Goal: Task Accomplishment & Management: Complete application form

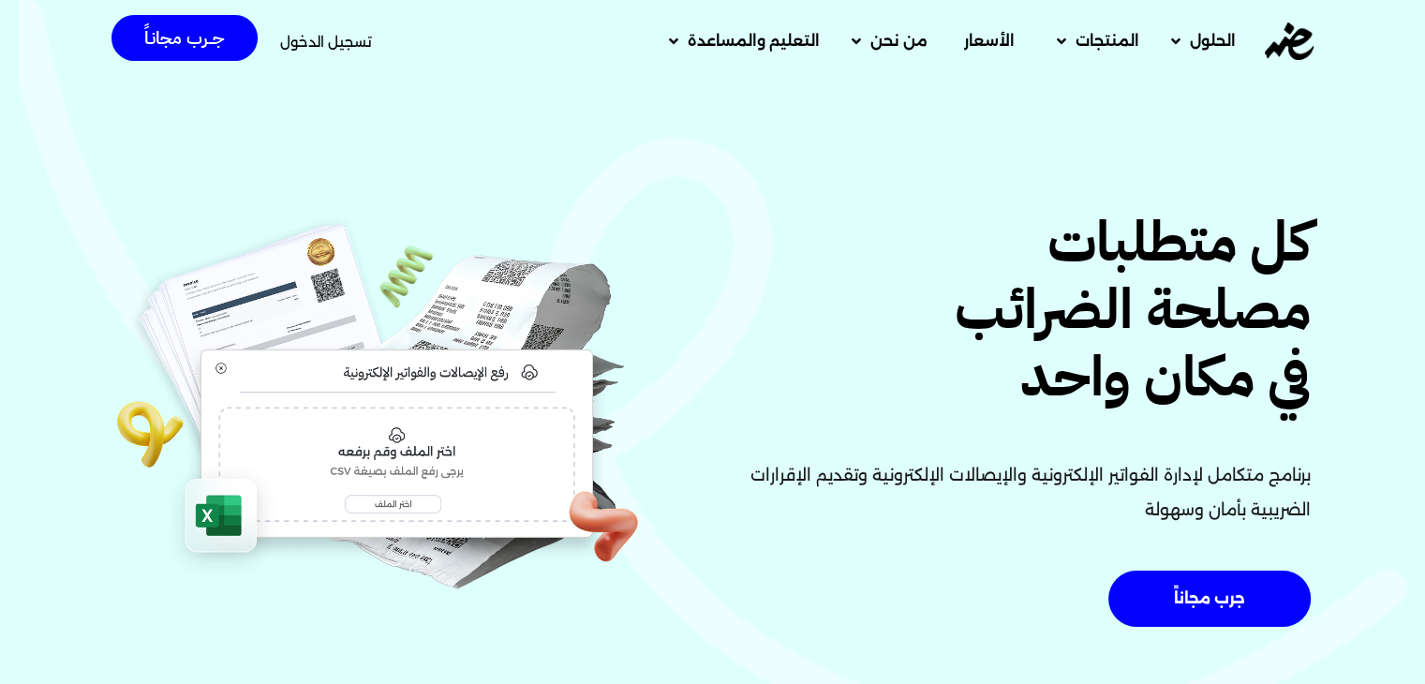
click at [355, 45] on span "تسجيل الدخول" at bounding box center [326, 42] width 92 height 14
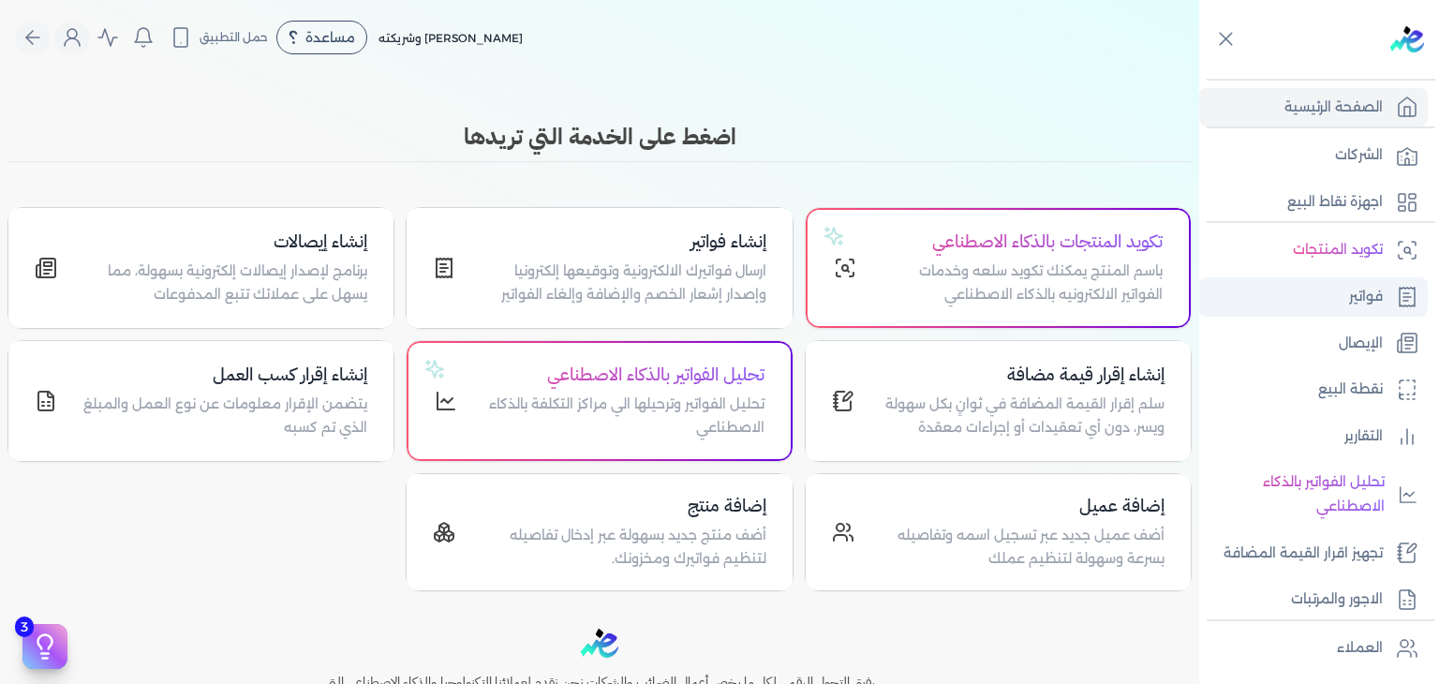
click at [1354, 304] on p "فواتير" at bounding box center [1366, 297] width 34 height 24
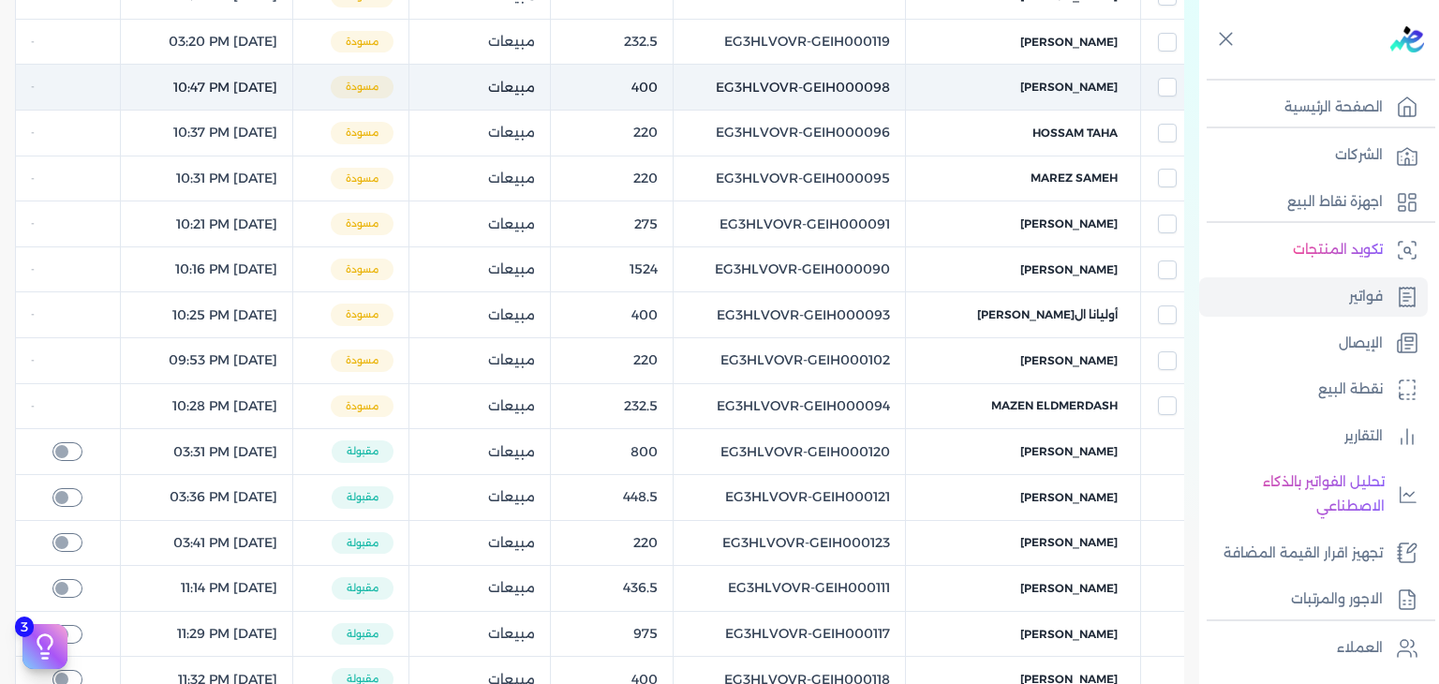
scroll to position [468, 0]
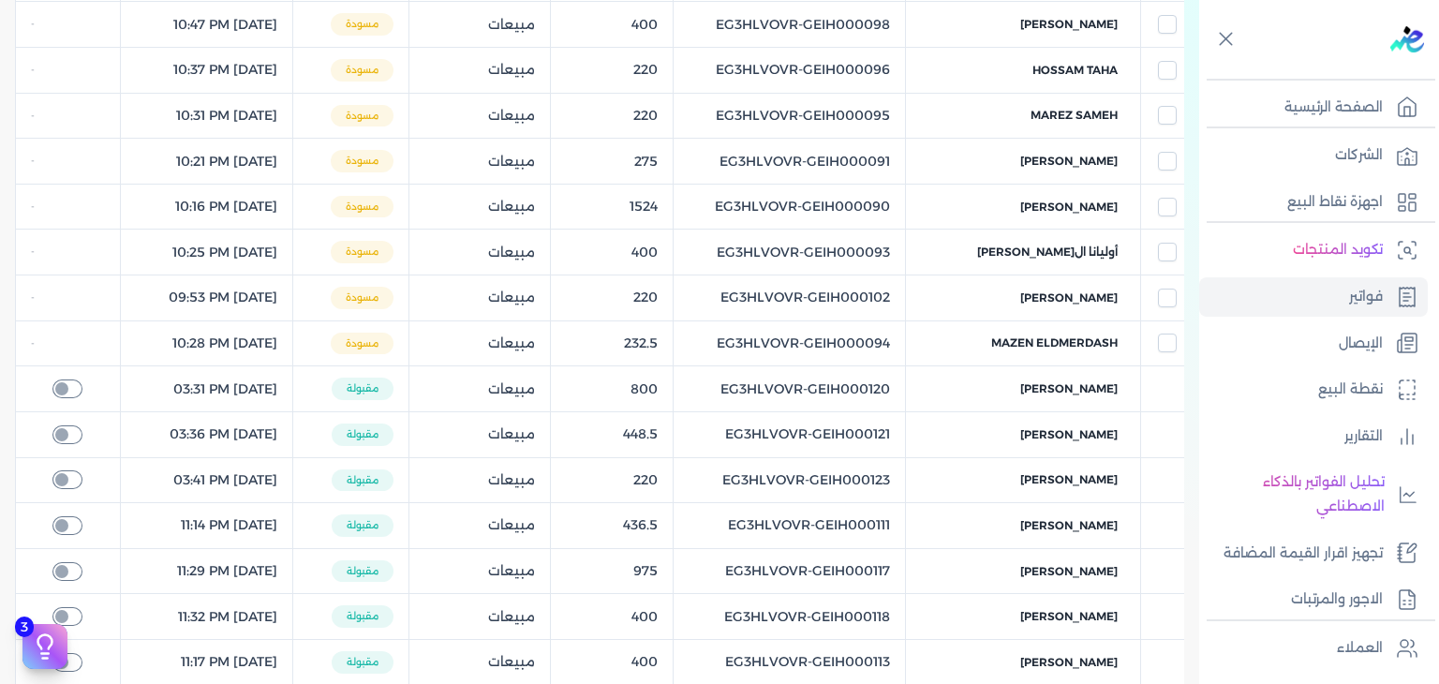
click at [855, 472] on table "الشركة الكود الداخلي الإجمالي نوع الفاتورة الحالة التاريخ مصروفات Ahmed Ali EG3…" at bounding box center [599, 301] width 1169 height 951
copy tr "EG3HLVOVR-GEIH000123"
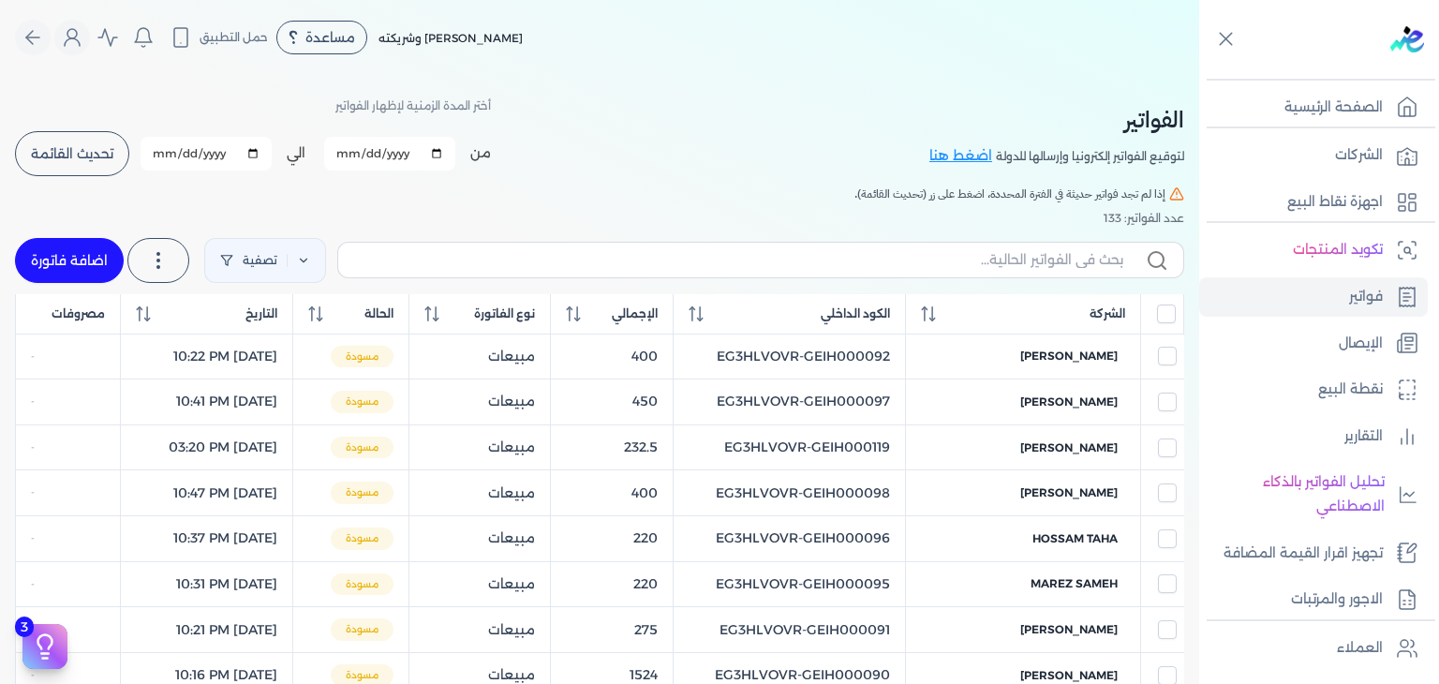
scroll to position [0, 0]
click at [72, 266] on link "اضافة فاتورة" at bounding box center [69, 260] width 109 height 45
select select "EGP"
select select "B"
select select "EGS"
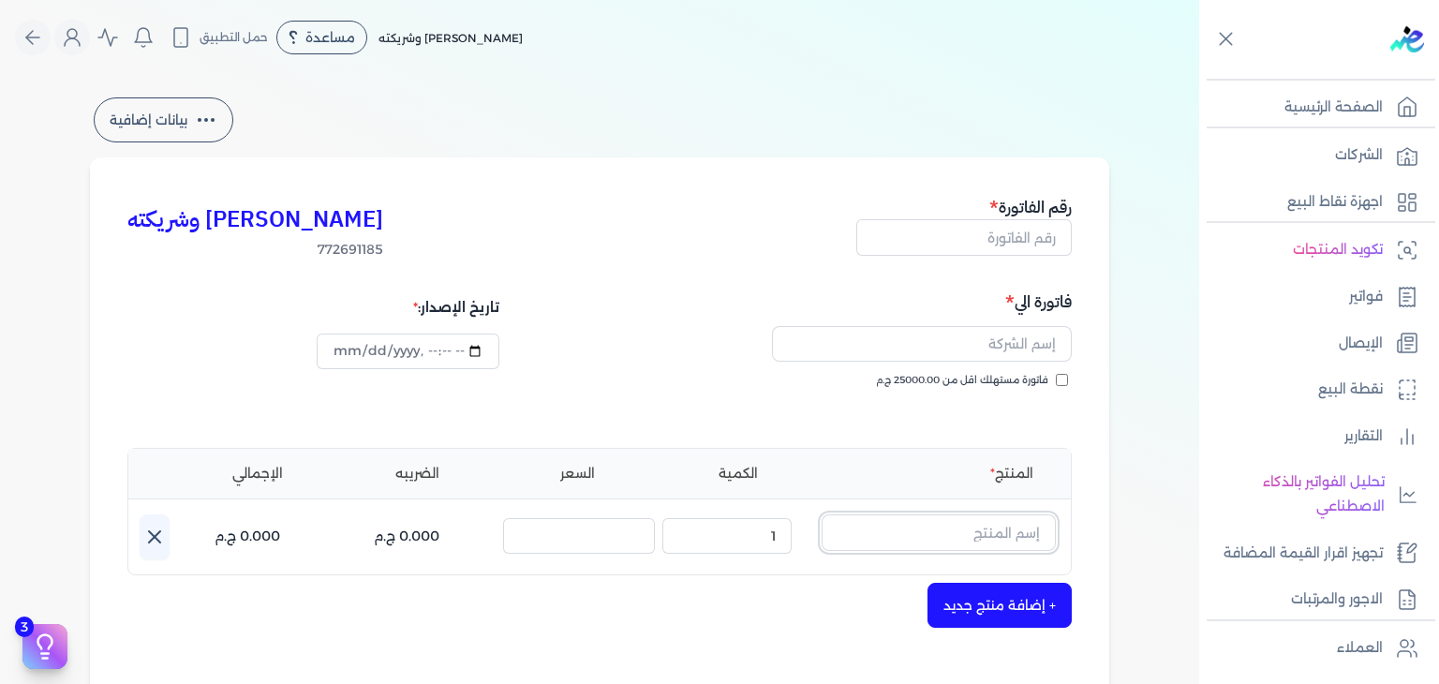
click at [993, 528] on input "text" at bounding box center [938, 532] width 234 height 36
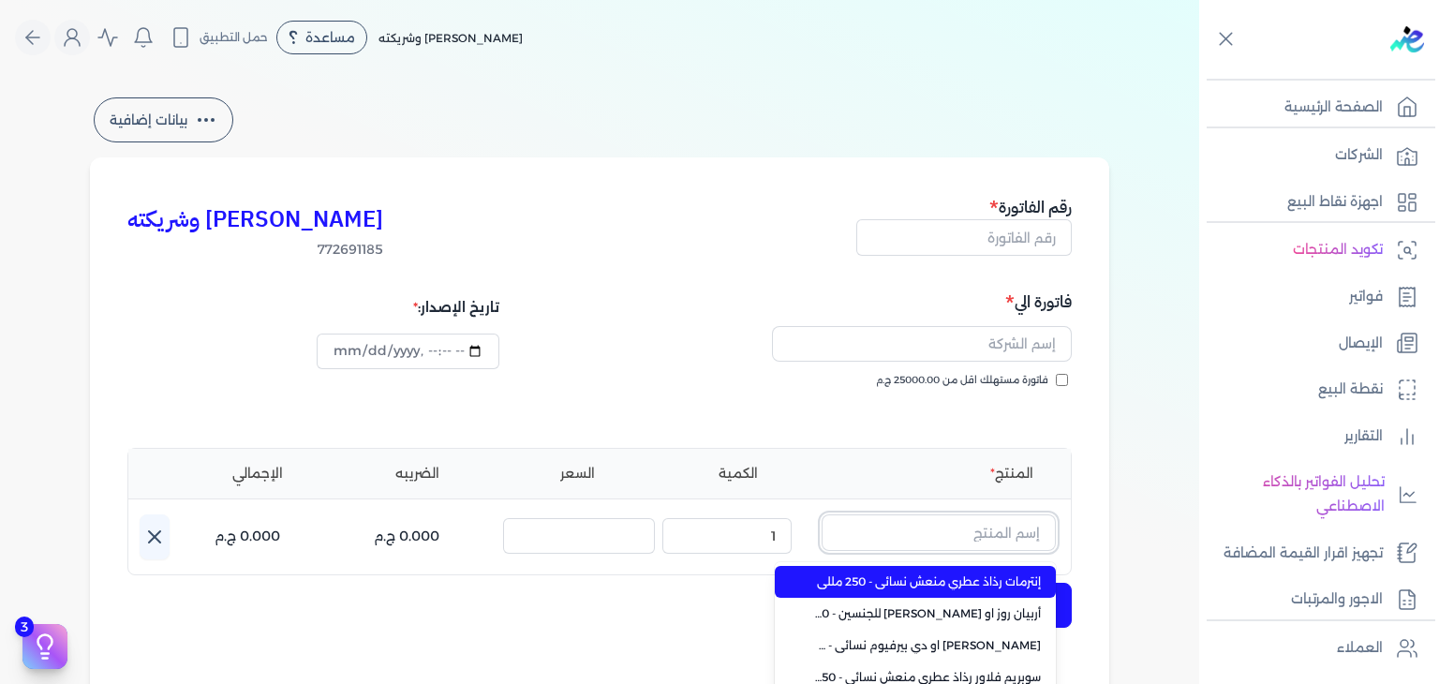
paste input "طقم هدايا ليجند مكون من ( او دي تواليت 100مللي - سبراي بيرفيوم 200مللي) رجالي"
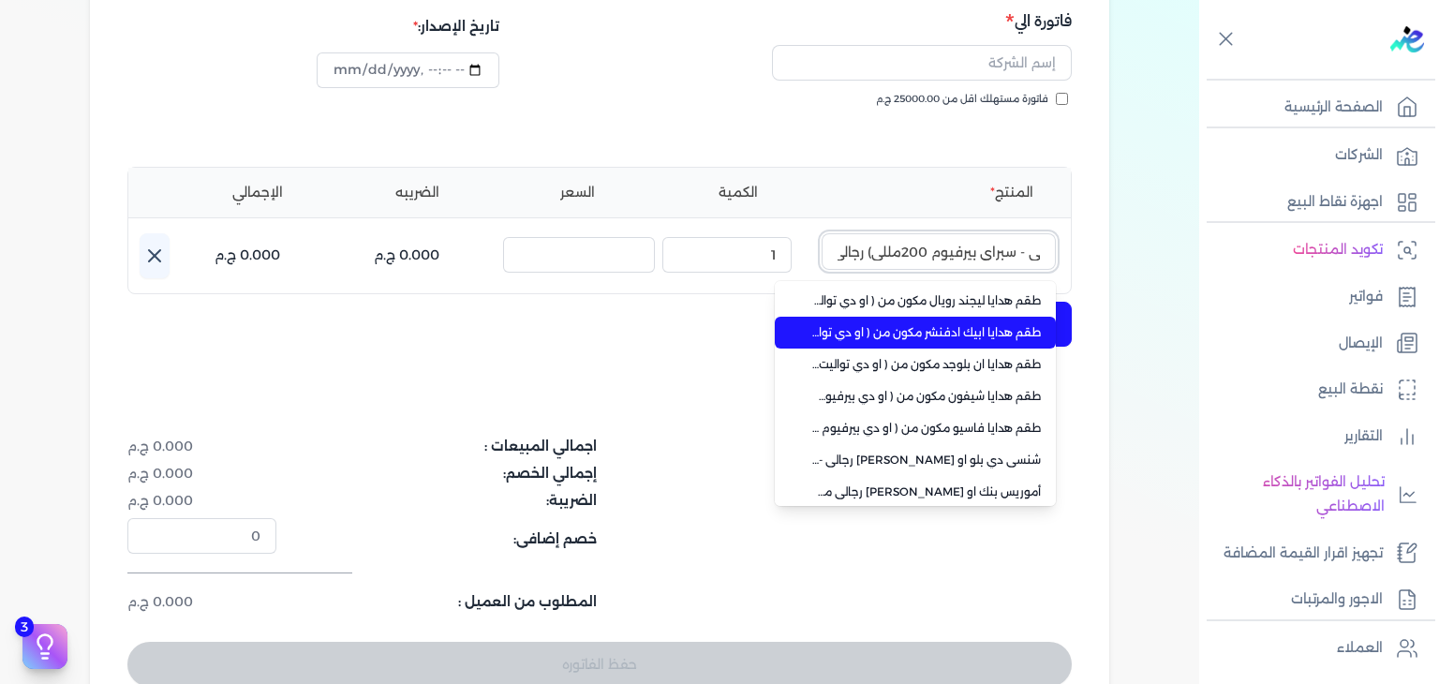
scroll to position [451, 0]
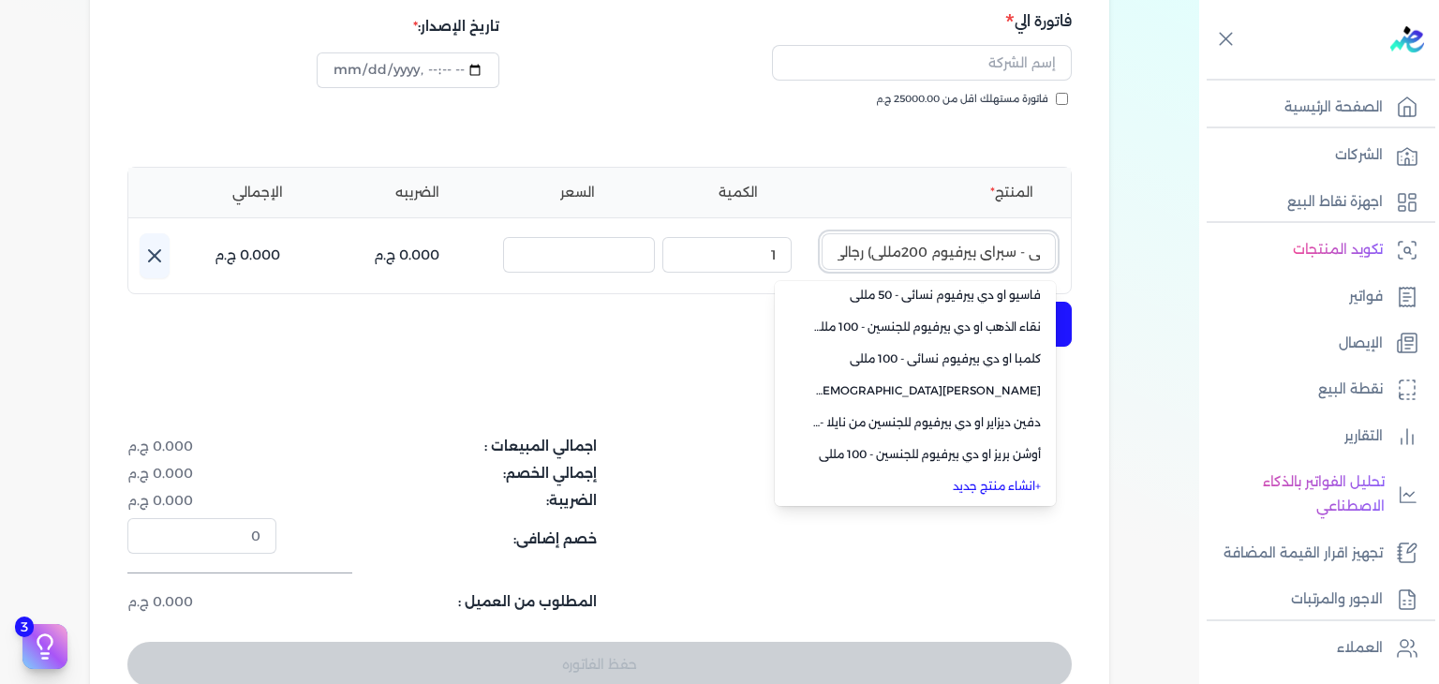
type input "طقم هدايا ليجند مكون من ( او دي تواليت 100مللي - سبراي بيرفيوم 200مللي) رجالي"
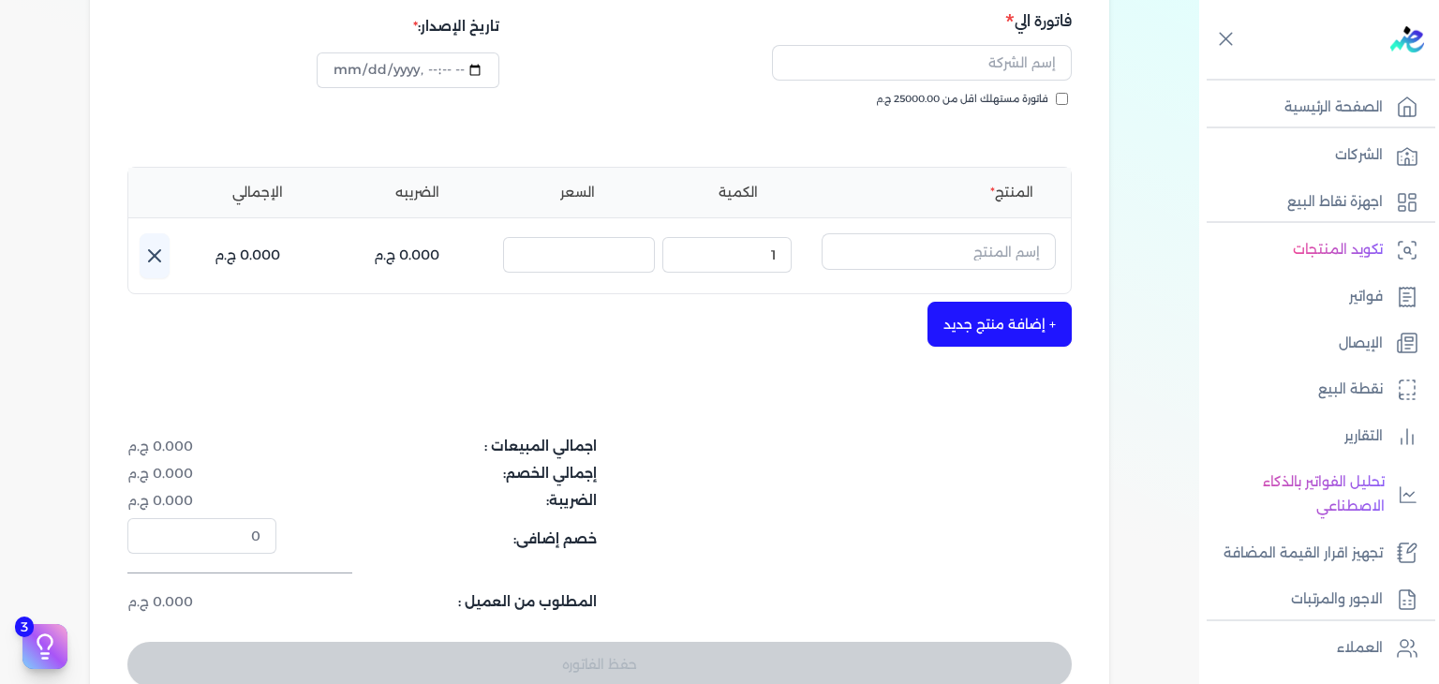
click at [1152, 374] on div "بيانات إضافية كريم محمود ابراهيم الدقلة وشريكته 772691185 رقم الفاتورة فاتورة ا…" at bounding box center [599, 268] width 1199 height 911
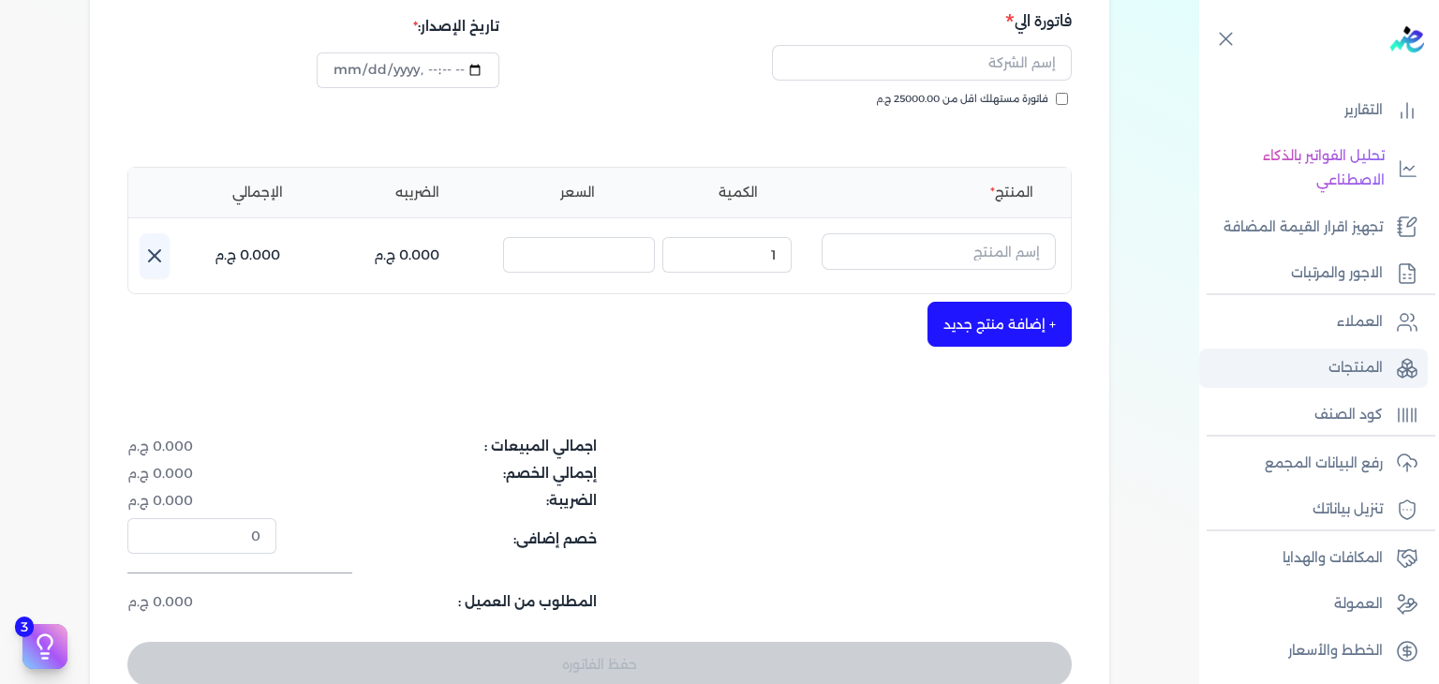
click at [1331, 353] on link "المنتجات" at bounding box center [1313, 367] width 229 height 39
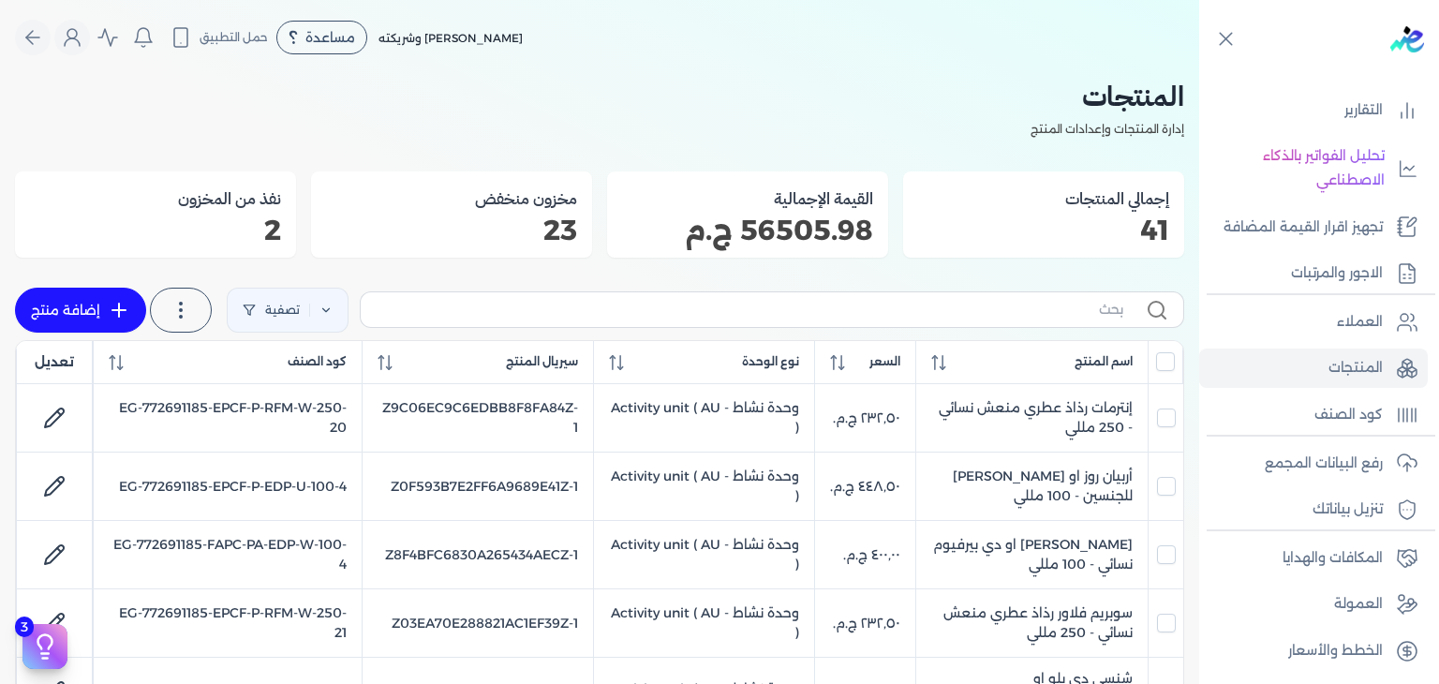
click at [721, 325] on label at bounding box center [772, 309] width 824 height 36
click at [721, 319] on input "text" at bounding box center [749, 310] width 747 height 20
click at [742, 317] on input "text" at bounding box center [749, 310] width 747 height 20
paste input "EPCF-P-EDP-W-100-11"
type input "EPCF-P-EDP-W-100-11"
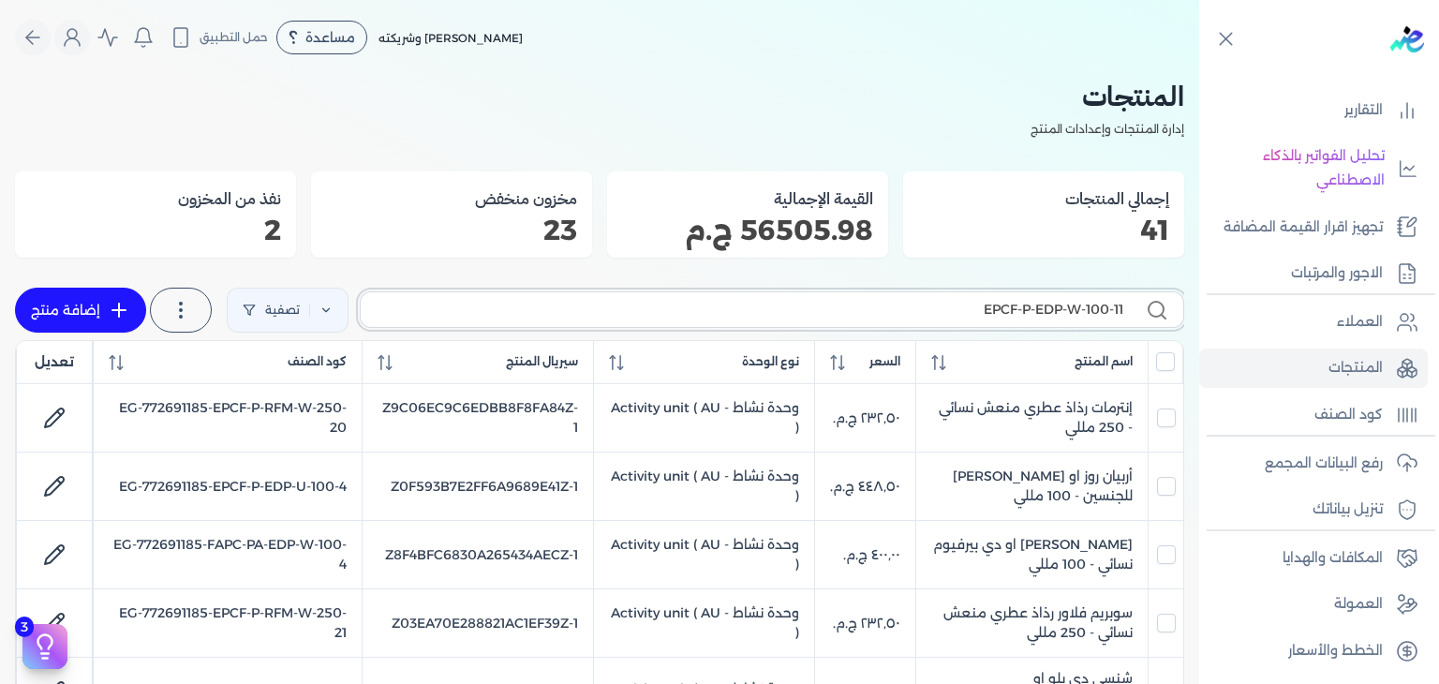
checkbox input "false"
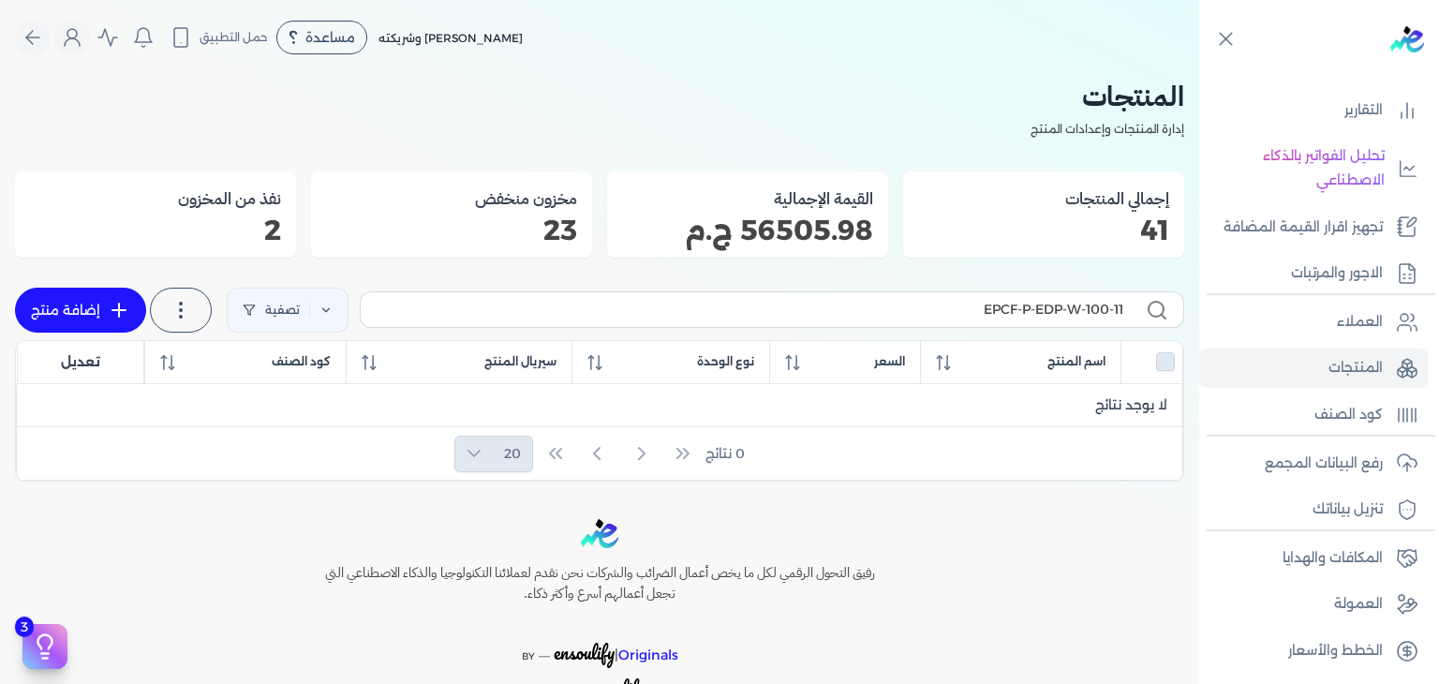
click at [949, 320] on label "EPCF-P-EDP-W-100-11" at bounding box center [772, 309] width 824 height 36
click at [949, 319] on input "EPCF-P-EDP-W-100-11" at bounding box center [749, 310] width 747 height 20
paste input "-GS-EDT-PS-1"
type input "EP-GS-EDT-PS-1"
click at [33, 305] on link "إضافة منتج" at bounding box center [80, 310] width 131 height 45
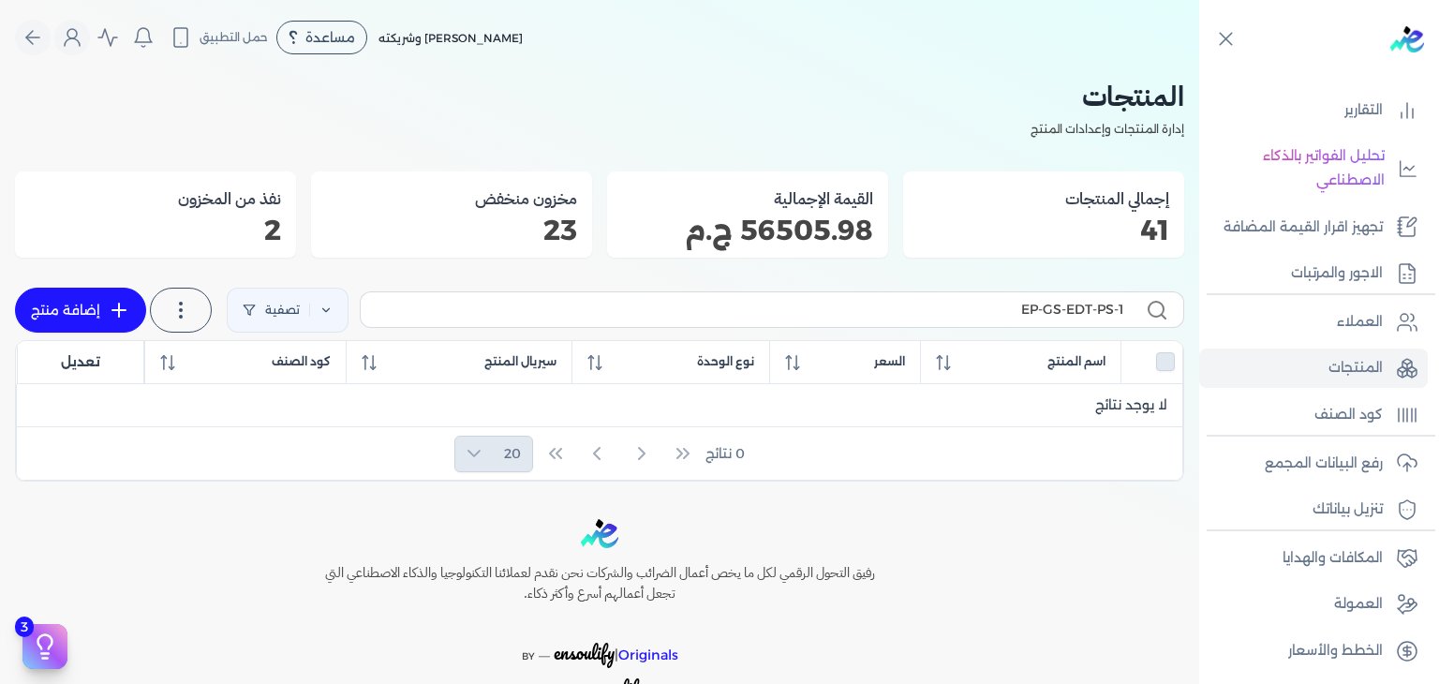
select select "EGS"
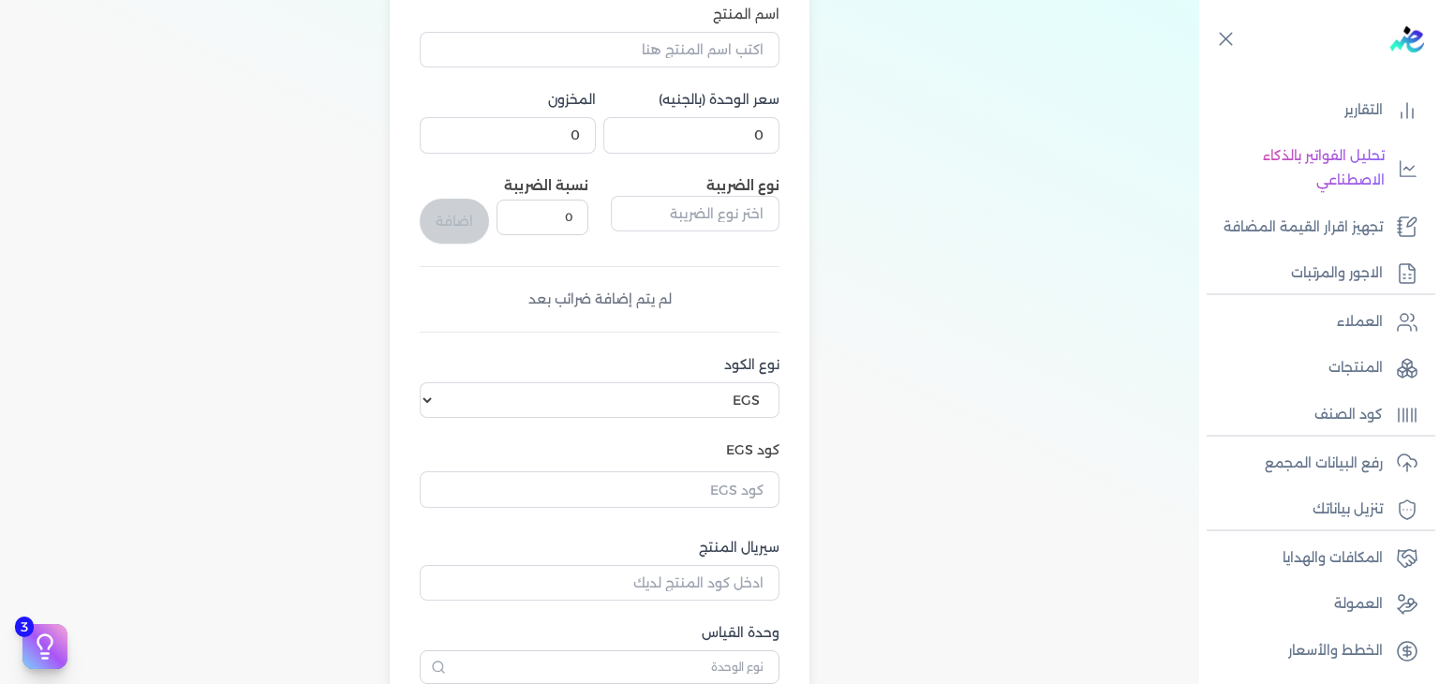
scroll to position [468, 0]
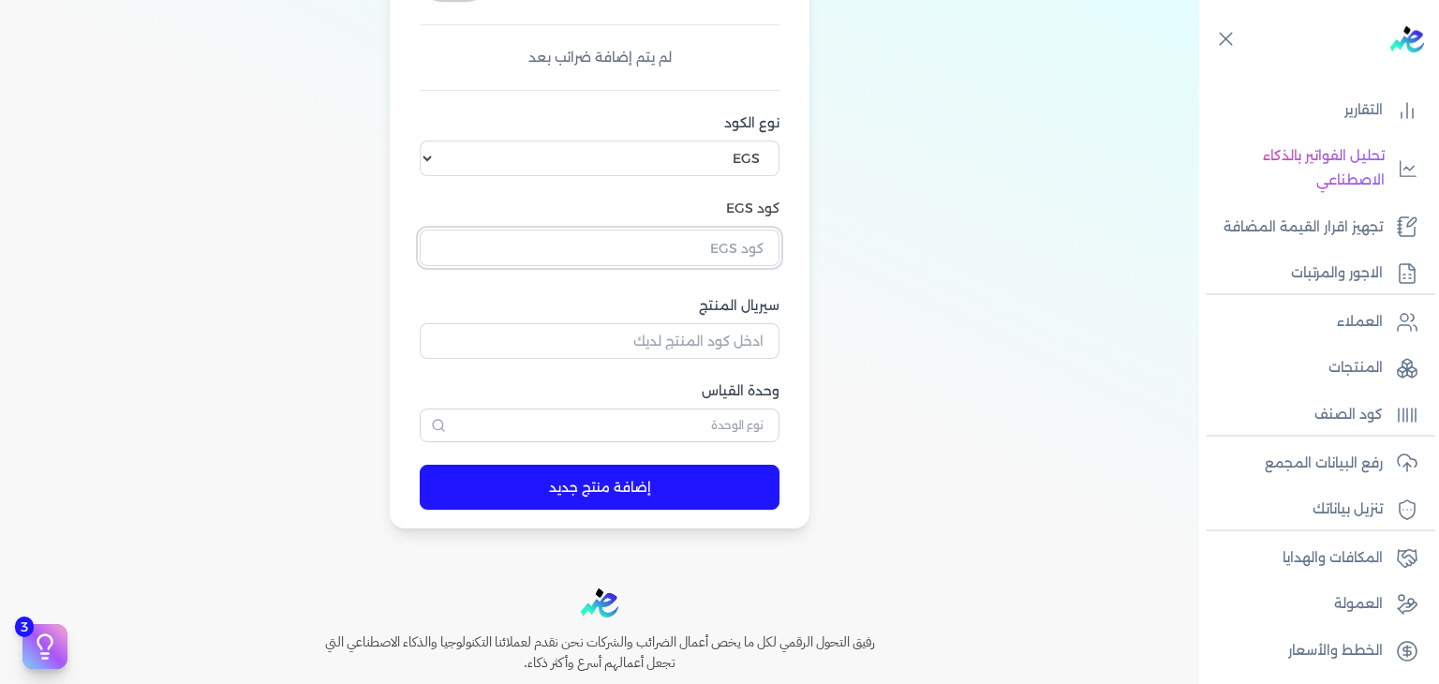
click at [768, 244] on input "text" at bounding box center [600, 247] width 360 height 36
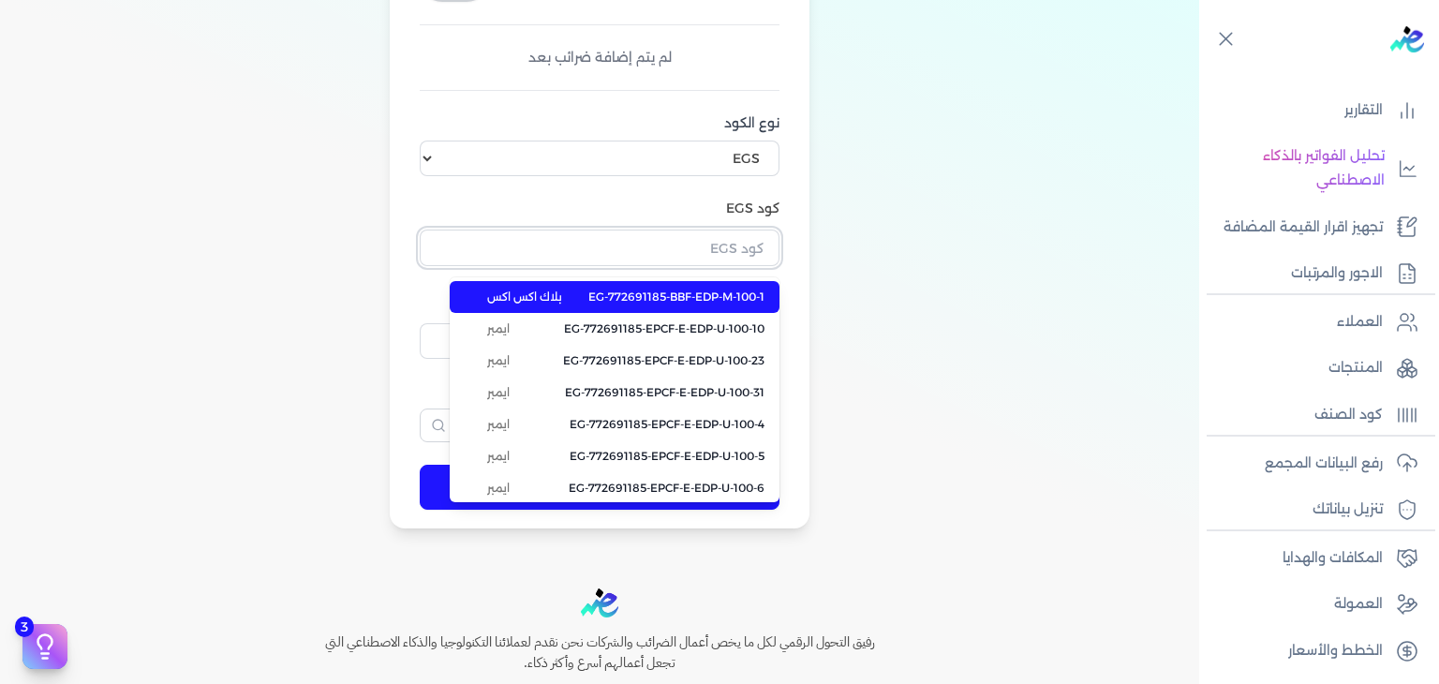
paste input "EG-772691185-EPCF-P-EDP-W-100-11"
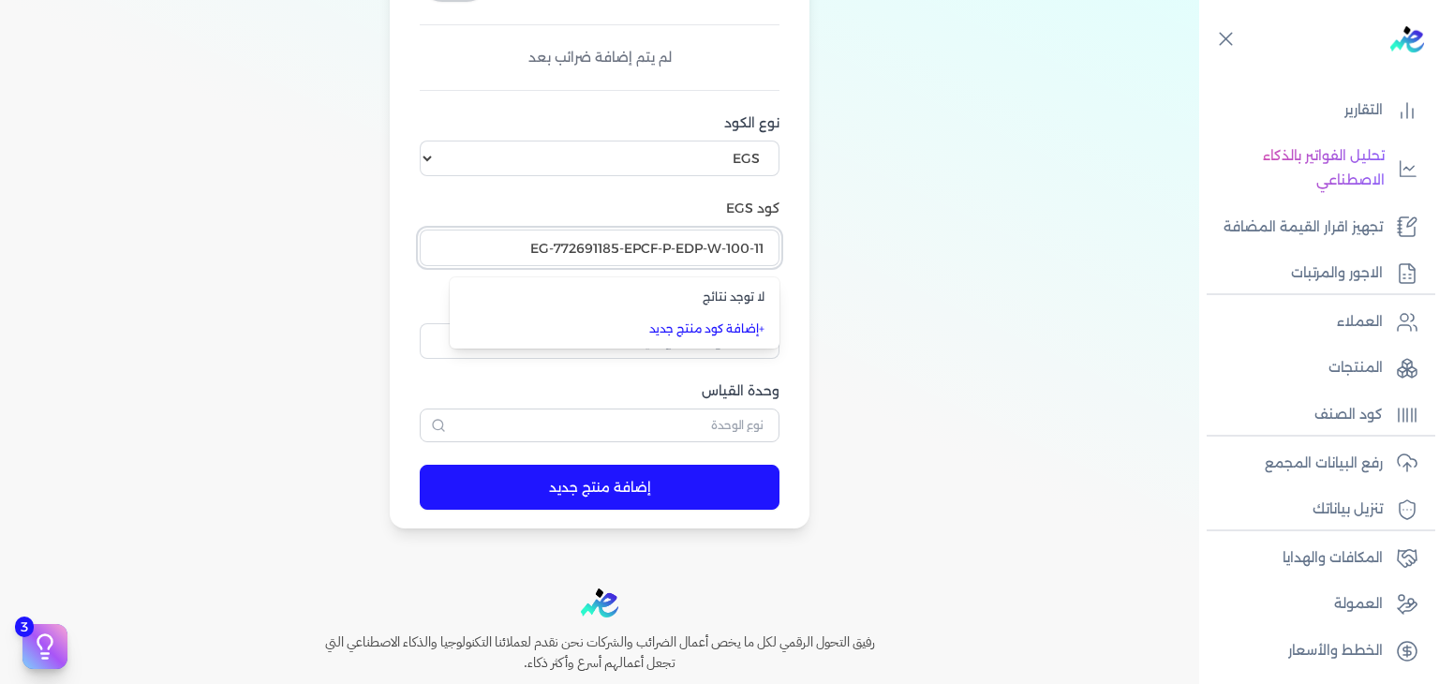
scroll to position [281, 0]
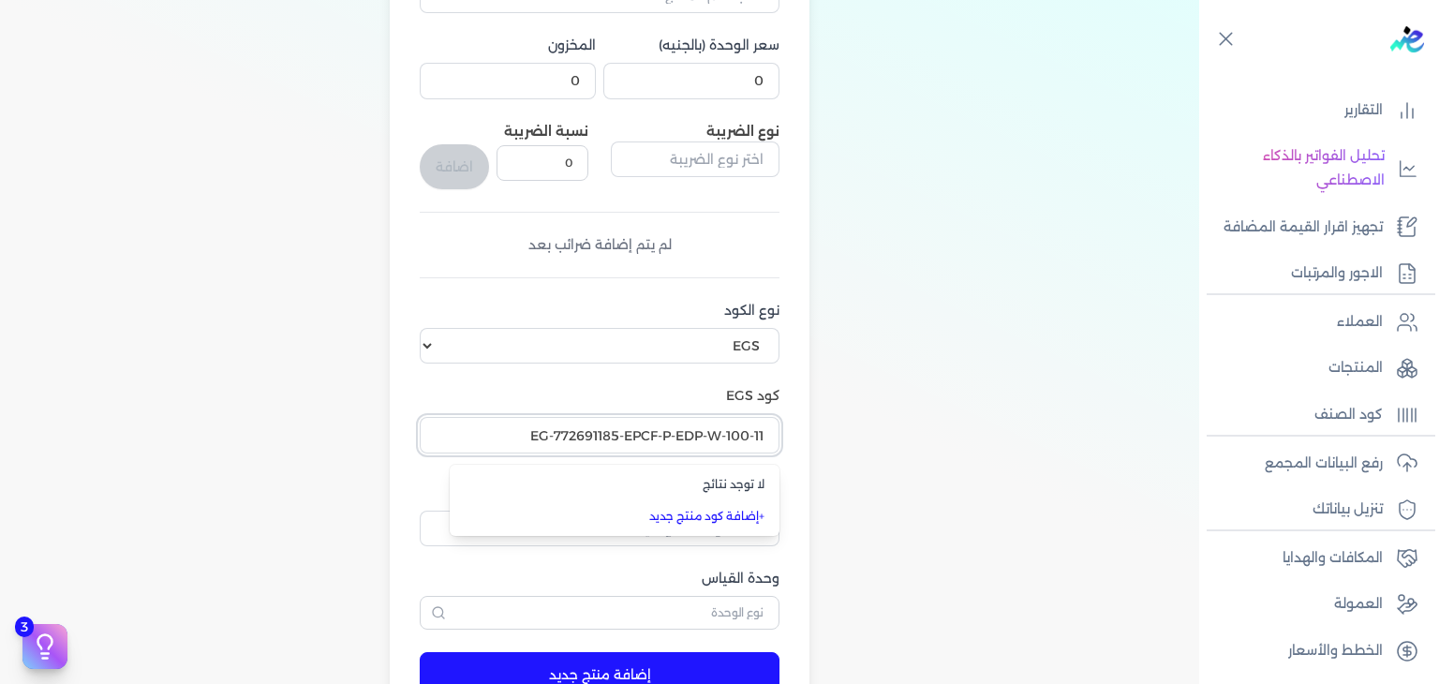
type input "EG-772691185-EPCF-P-EDP-W-100-11"
click at [282, 335] on div "اسم المنتج سعر الوحدة (بالجنيه) 0 المخزون 0 نوع الضريبة نسبة الضريبة 0 اضافة لم…" at bounding box center [599, 315] width 1169 height 804
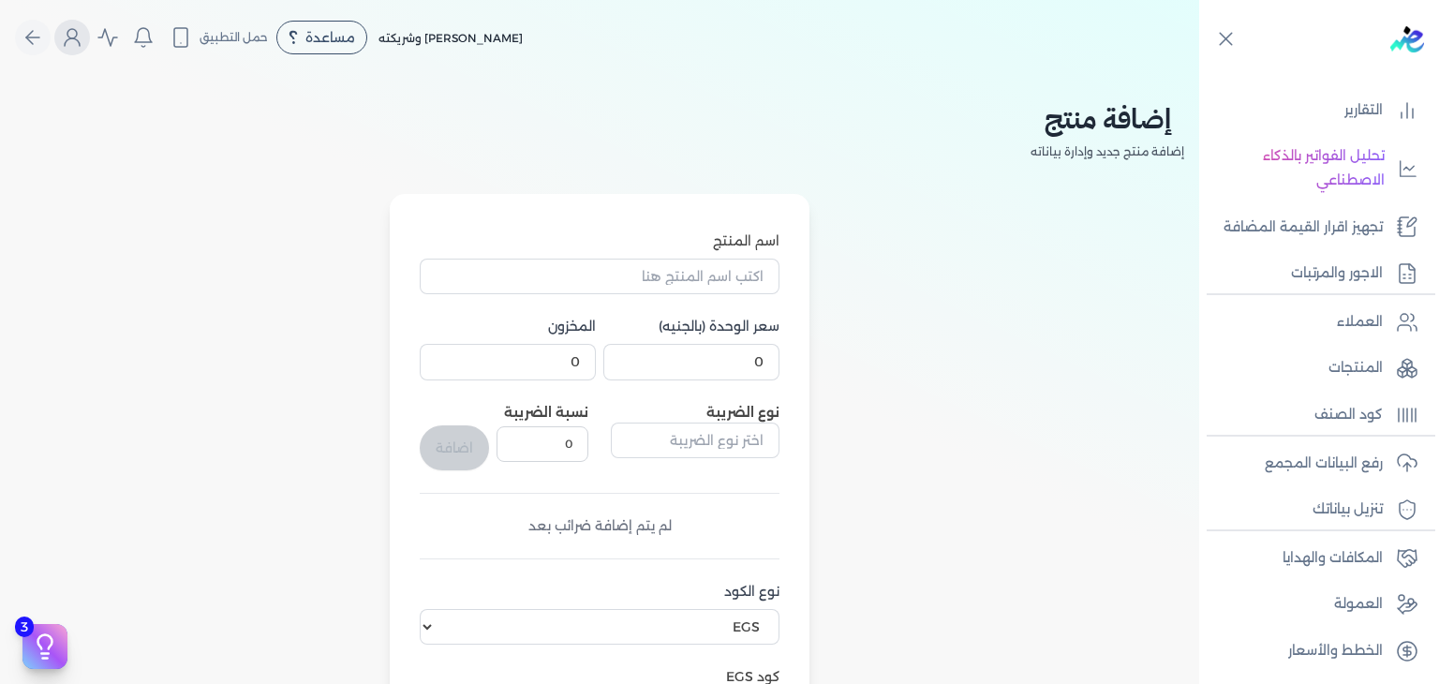
click at [80, 44] on icon "Global" at bounding box center [72, 37] width 22 height 22
click at [248, 271] on label "تسجيل الخروج" at bounding box center [182, 273] width 226 height 37
click at [1199, 75] on input "Close" at bounding box center [1199, 75] width 0 height 0
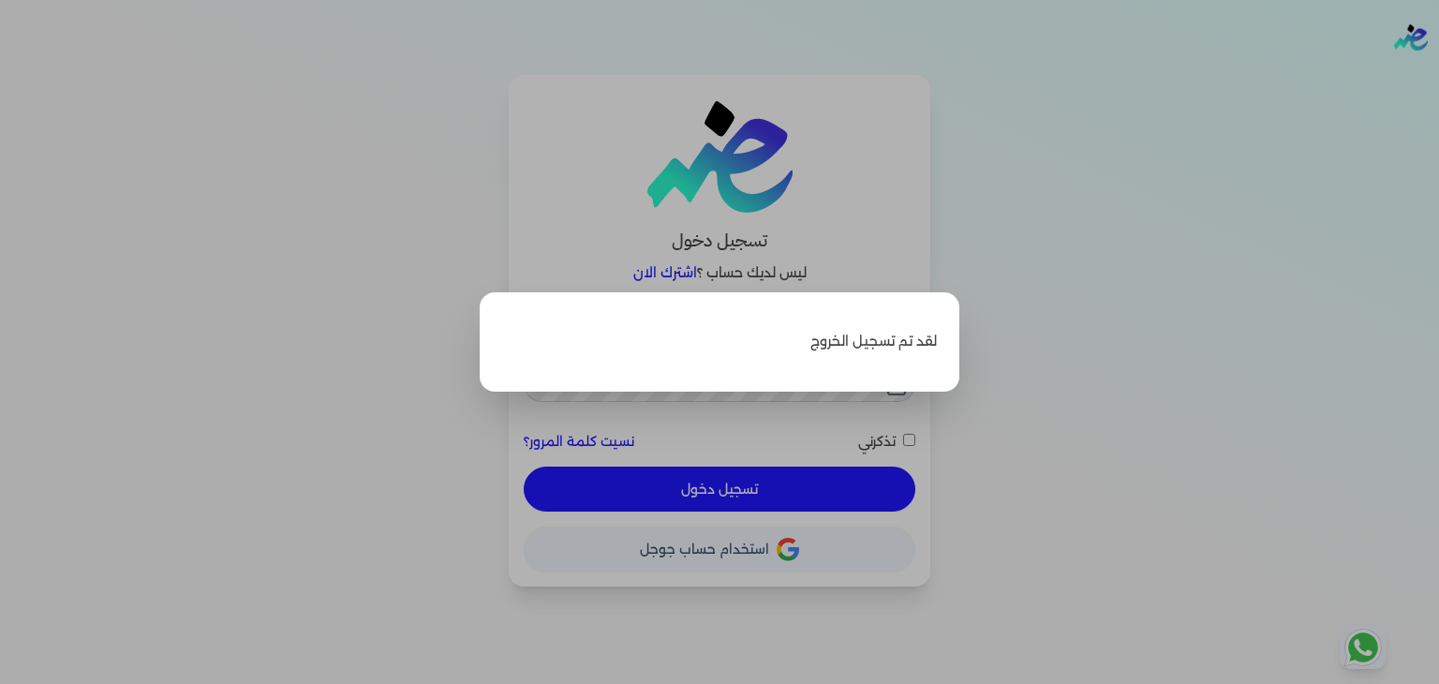
type input "pansseeforcosmetics2022@gmail.com"
click at [1027, 401] on label "Close" at bounding box center [719, 342] width 1439 height 684
click at [1438, 75] on input "Close" at bounding box center [1439, 75] width 0 height 0
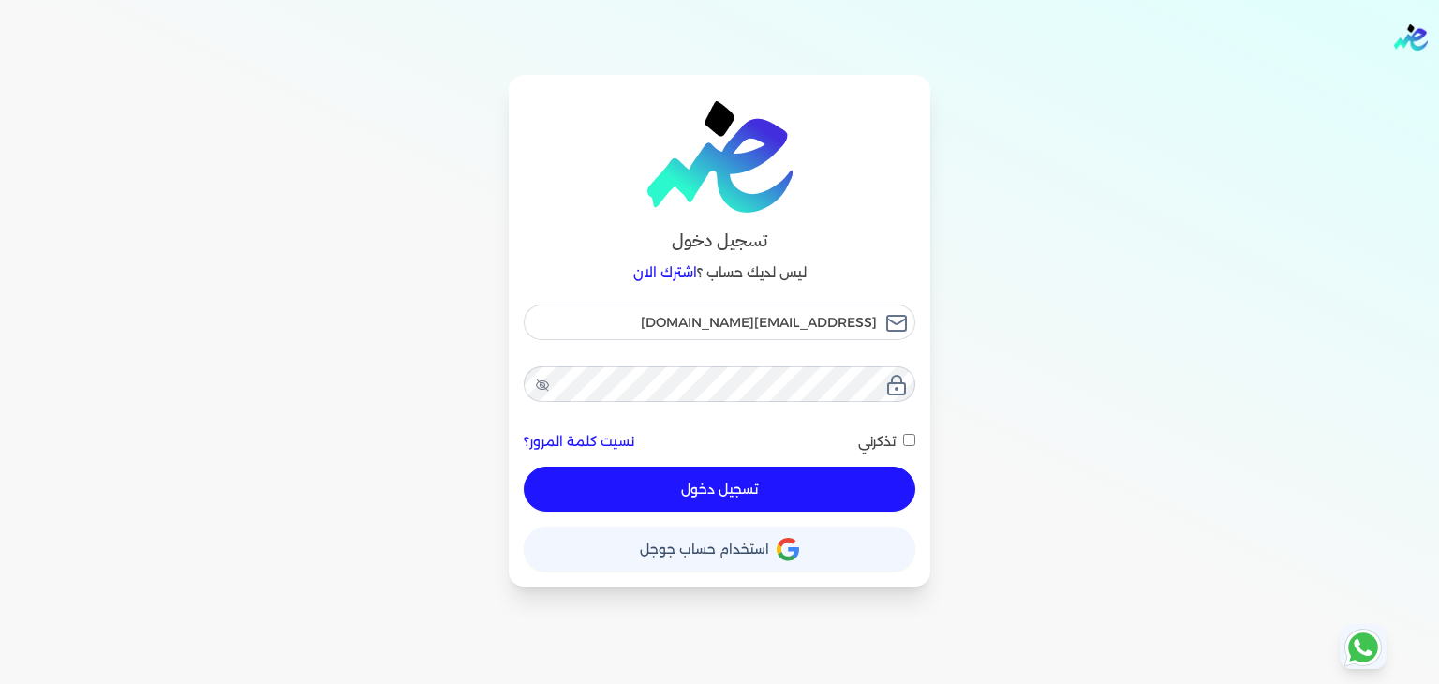
click at [903, 436] on input "تذكرني" at bounding box center [909, 440] width 12 height 12
checkbox input "true"
click at [859, 482] on button "تسجيل دخول" at bounding box center [720, 488] width 392 height 45
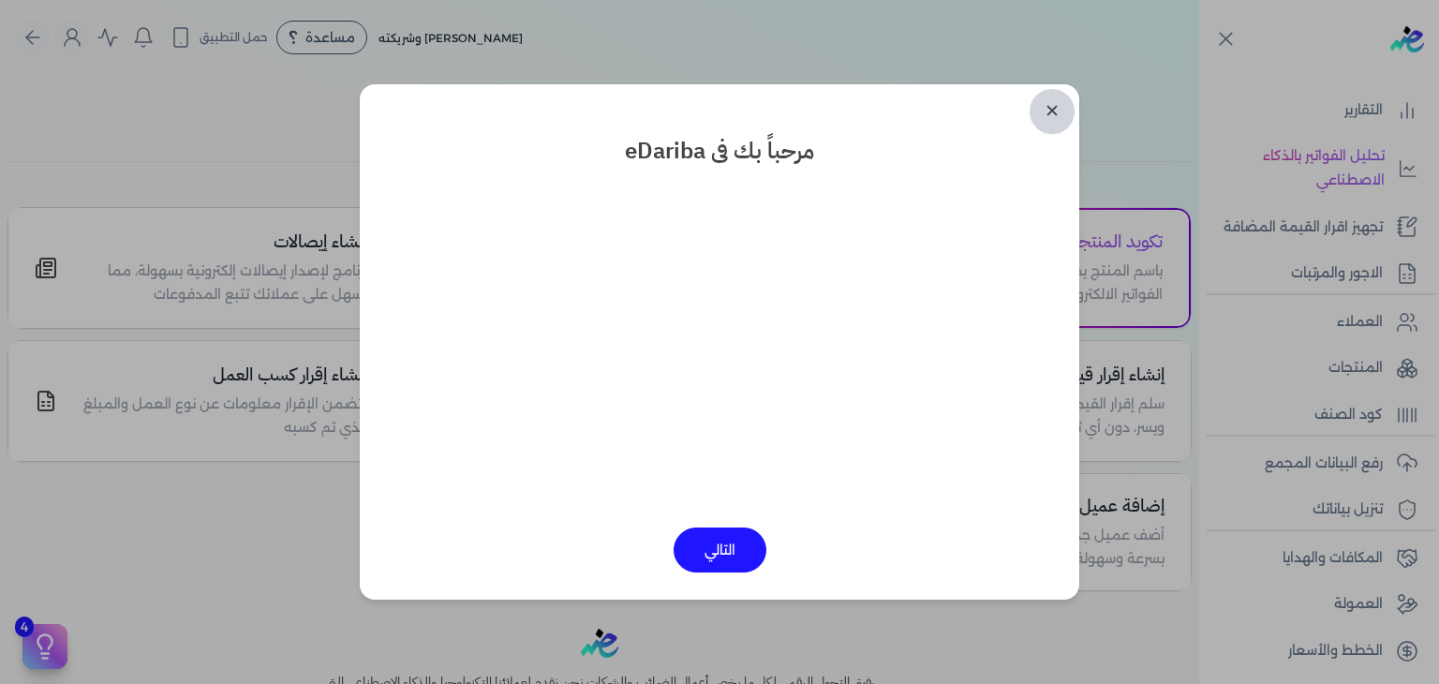
click at [1053, 111] on link "✕" at bounding box center [1051, 111] width 45 height 45
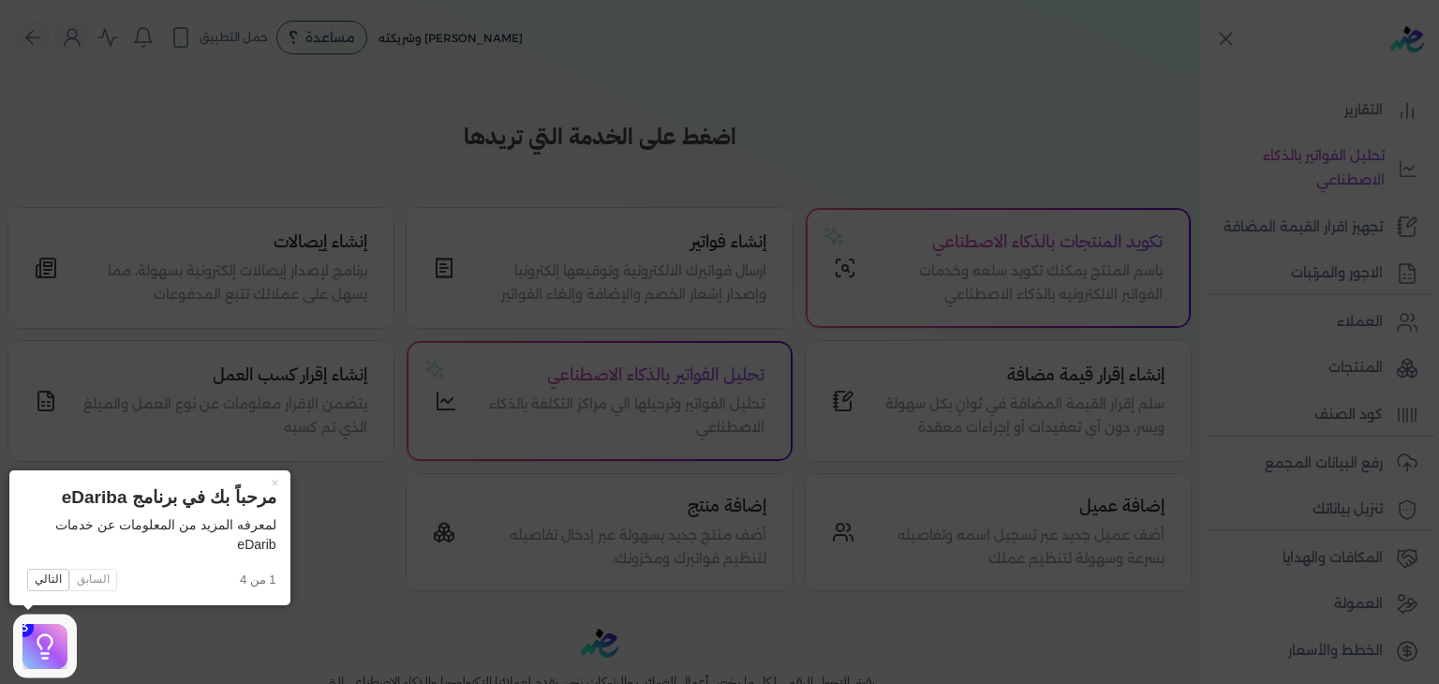
click at [1306, 140] on icon at bounding box center [719, 342] width 1439 height 684
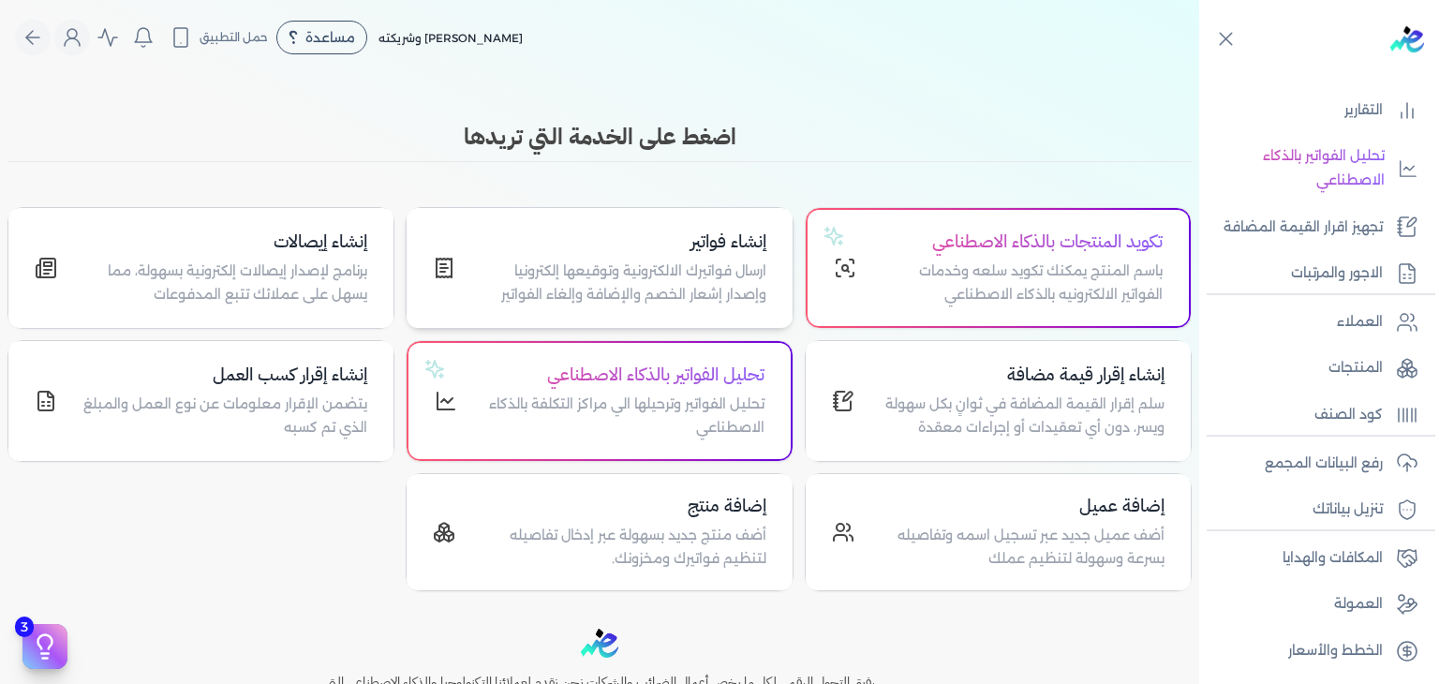
click at [716, 240] on h4 "إنشاء فواتير" at bounding box center [622, 242] width 288 height 27
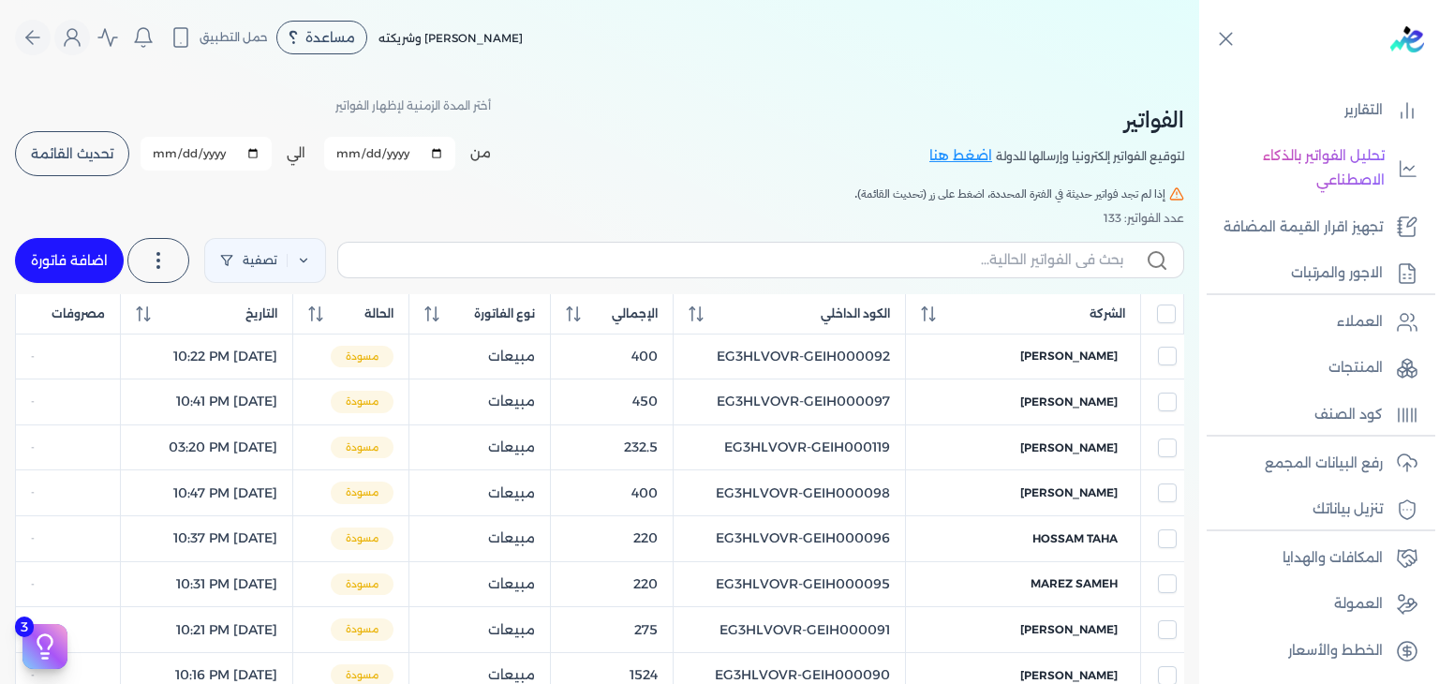
click at [76, 244] on link "اضافة فاتورة" at bounding box center [69, 260] width 109 height 45
select select "EGP"
select select "B"
select select "EGS"
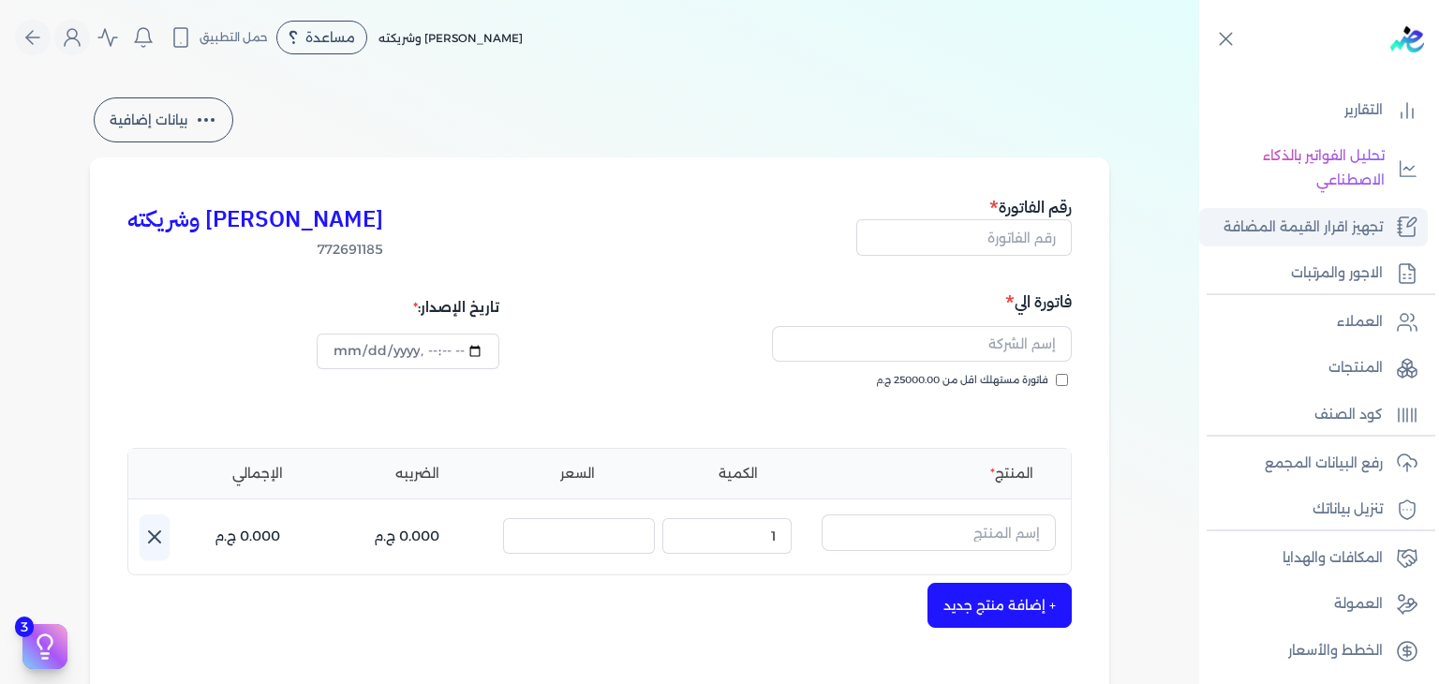
scroll to position [45, 0]
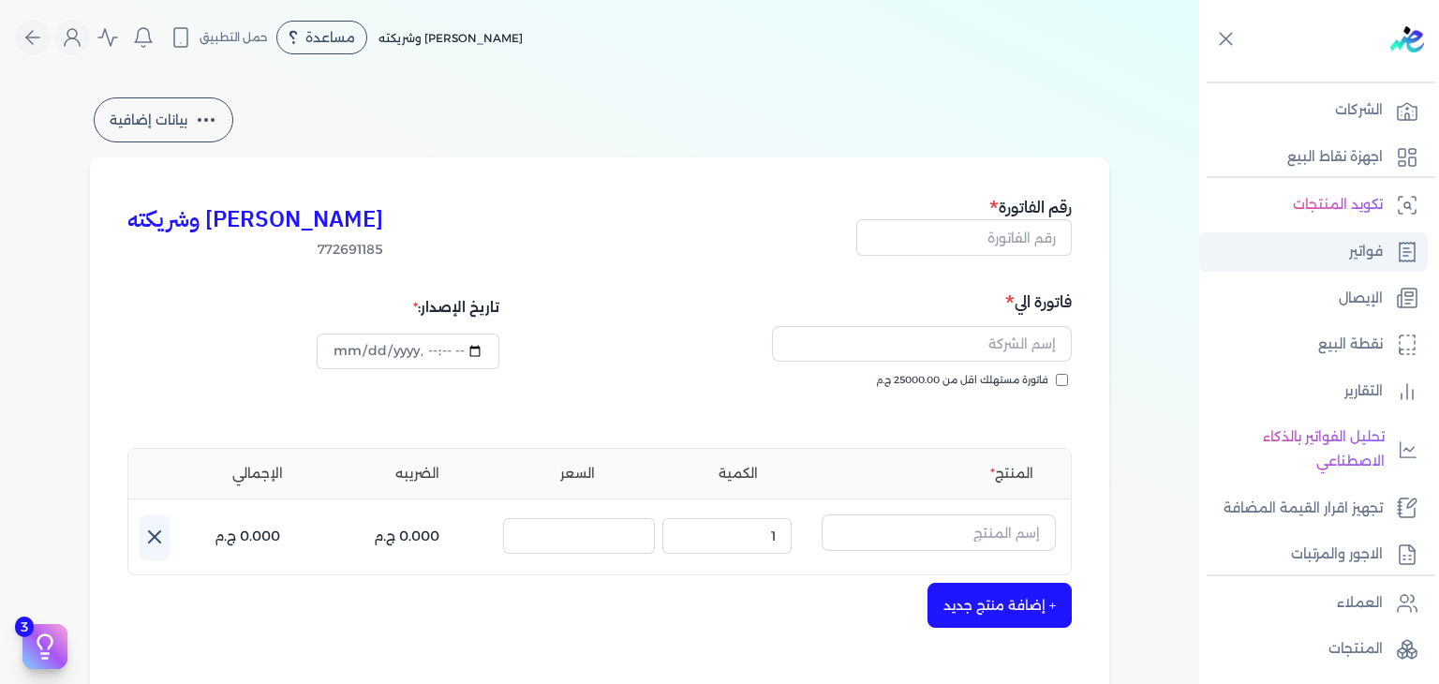
click at [1345, 259] on link "فواتير" at bounding box center [1313, 251] width 229 height 39
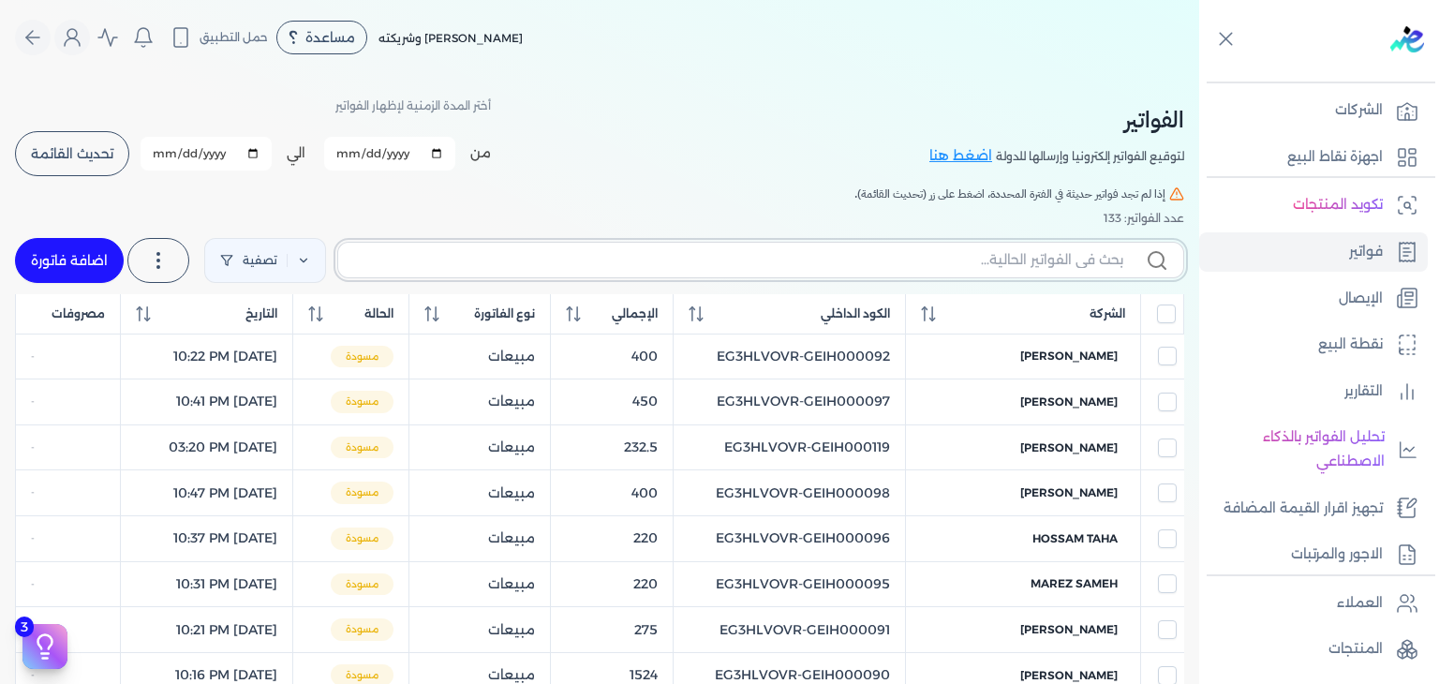
click at [1056, 264] on input "text" at bounding box center [738, 260] width 770 height 20
paste input "EG3HLVOVR-GEIH000122"
type input "EG3HLVOVR-GEIH000122"
checkbox input "false"
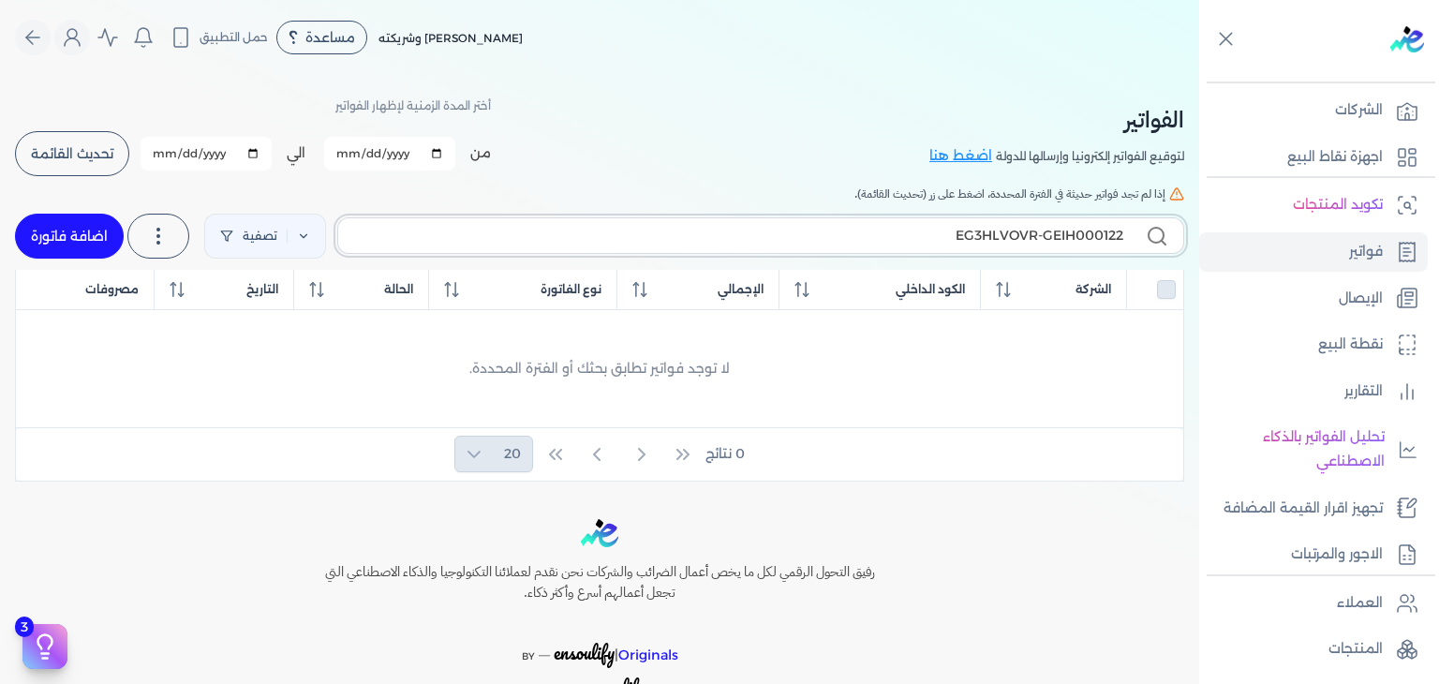
type input "EG3HLVOVR-GEIH000122"
click at [86, 239] on link "اضافة فاتورة" at bounding box center [69, 236] width 109 height 45
select select "EGP"
select select "B"
select select "EGS"
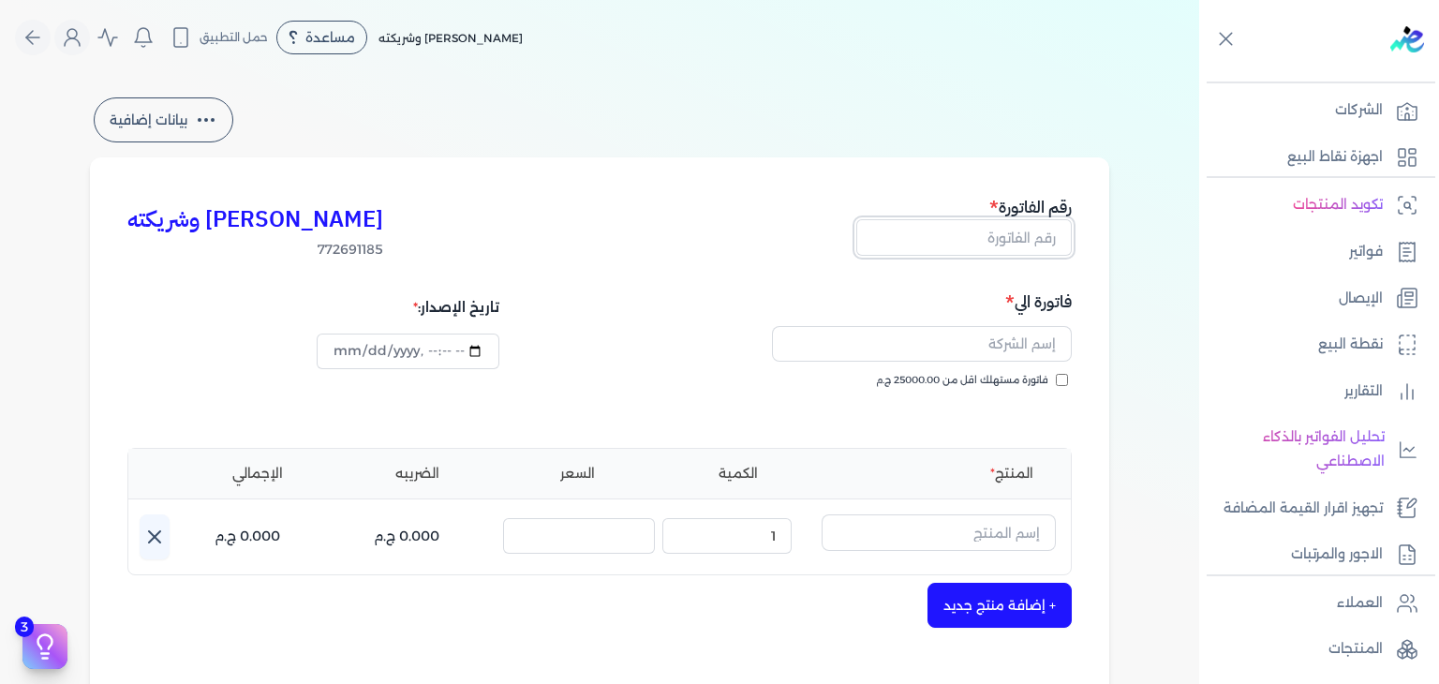
click at [1039, 243] on input "text" at bounding box center [963, 237] width 215 height 36
paste input "EG3HLVOVR-GEIH000122"
type input "EG3HLVOVR-GEIH000122"
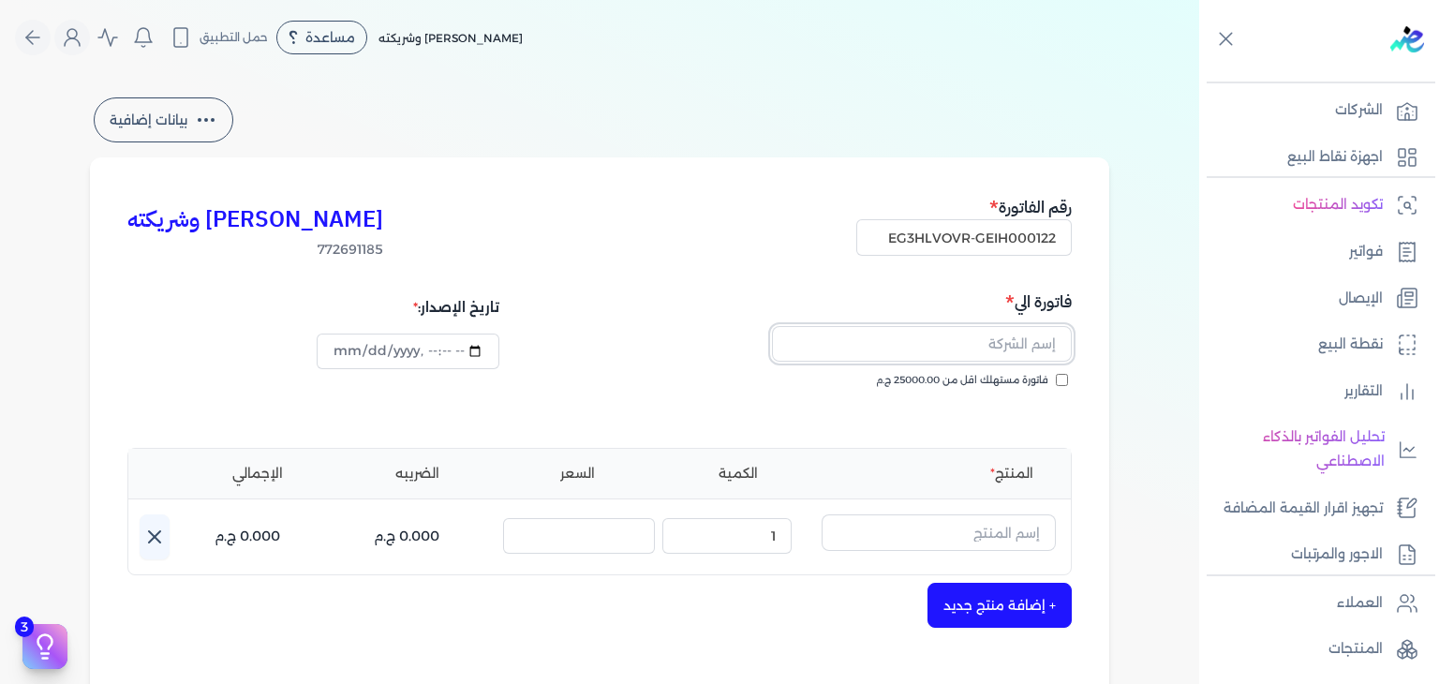
click at [952, 349] on input "text" at bounding box center [922, 344] width 300 height 36
click at [1085, 388] on div "كريم محمود ابراهيم الدقلة وشريكته 772691185 رقم الفاتورة EG3HLVOVR-GEIH000122 ف…" at bounding box center [599, 581] width 1019 height 848
click at [1066, 388] on div "فاتورة مستهلك اقل من 25000.00 ج.م" at bounding box center [838, 399] width 459 height 52
click at [1065, 379] on input "فاتورة مستهلك اقل من 25000.00 ج.م" at bounding box center [1062, 380] width 12 height 12
checkbox input "true"
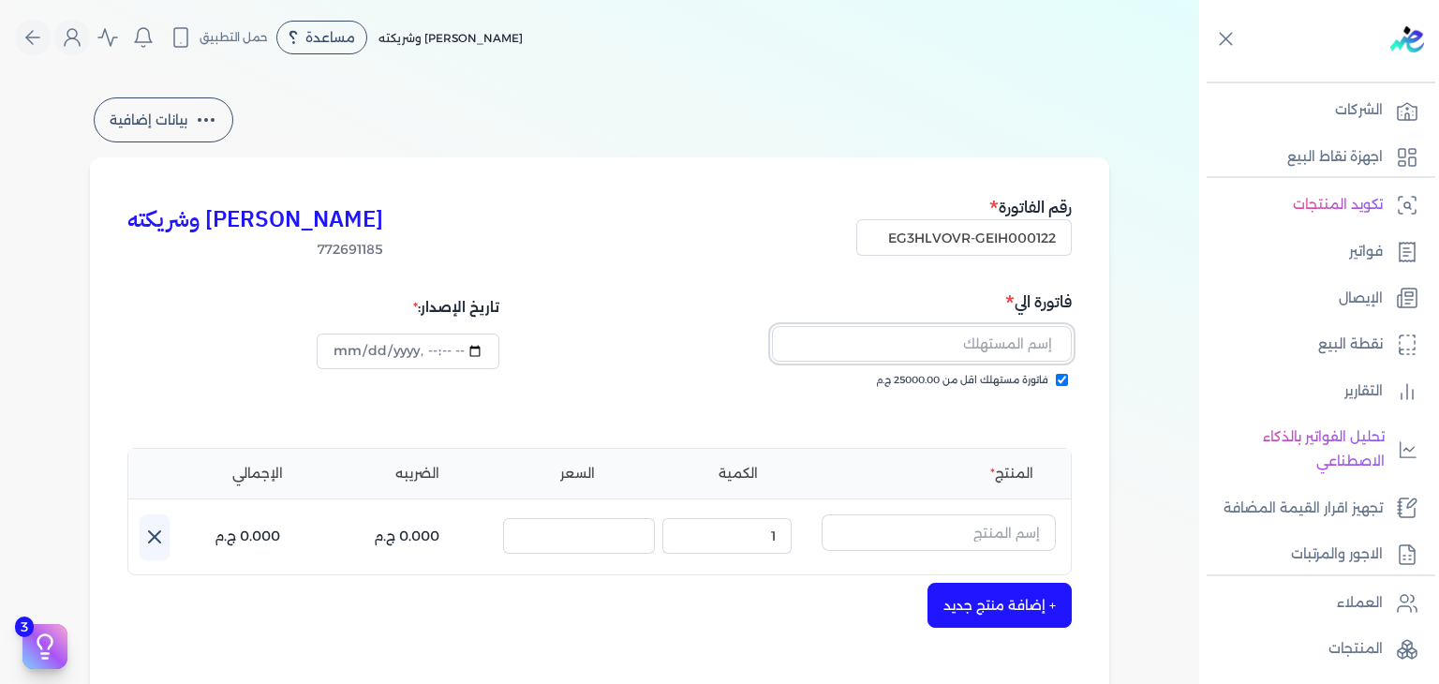
click at [1033, 350] on input "text" at bounding box center [922, 344] width 300 height 36
paste input "ماجده محمود كيرو"
type input "ماجده محمود كيرو"
click at [1024, 517] on input "text" at bounding box center [938, 532] width 234 height 36
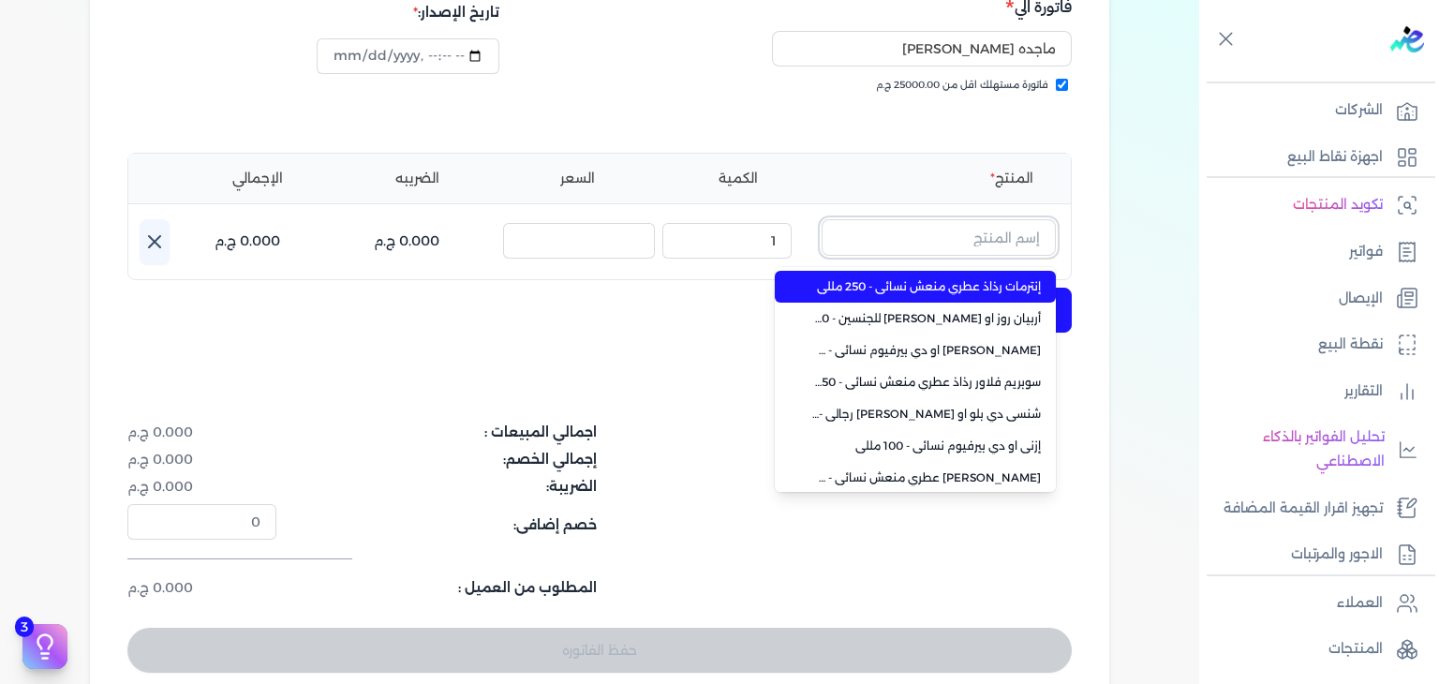
scroll to position [468, 0]
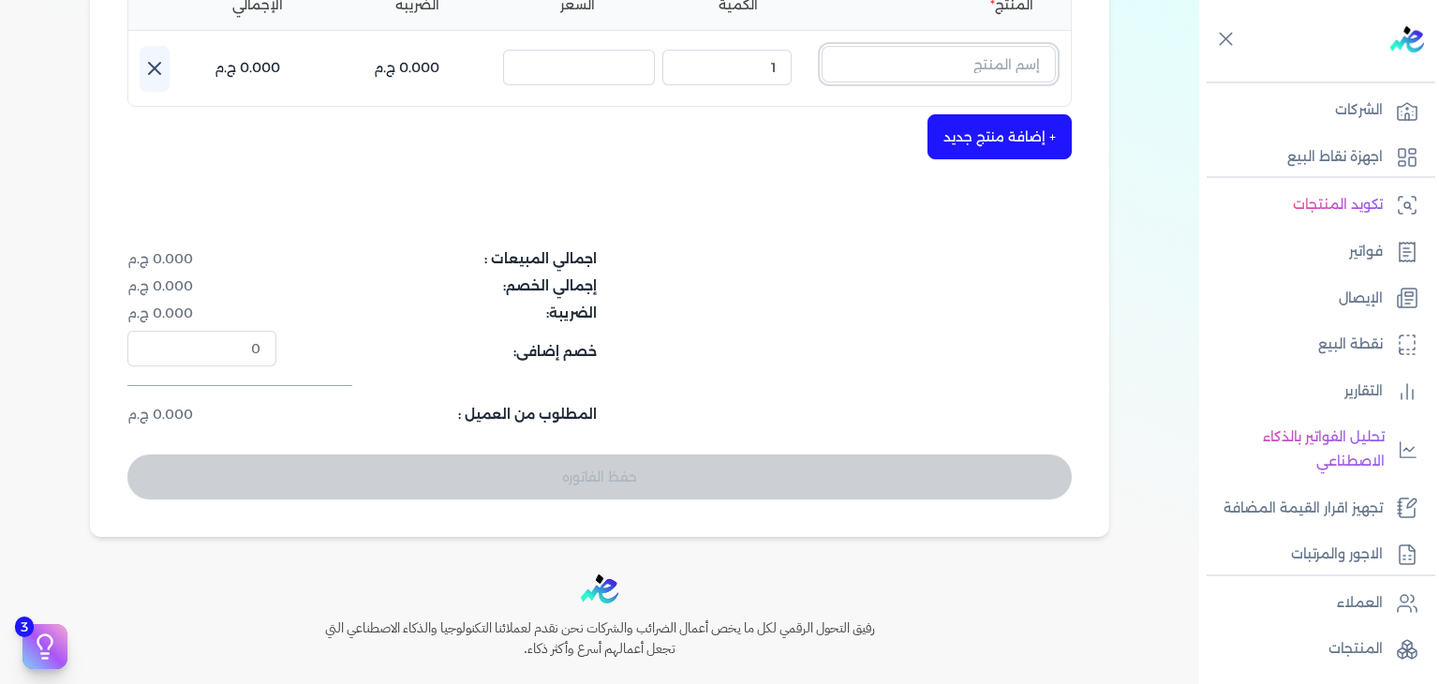
paste input "أورو او دي بيرفيوم نسائي - 100 مللي"
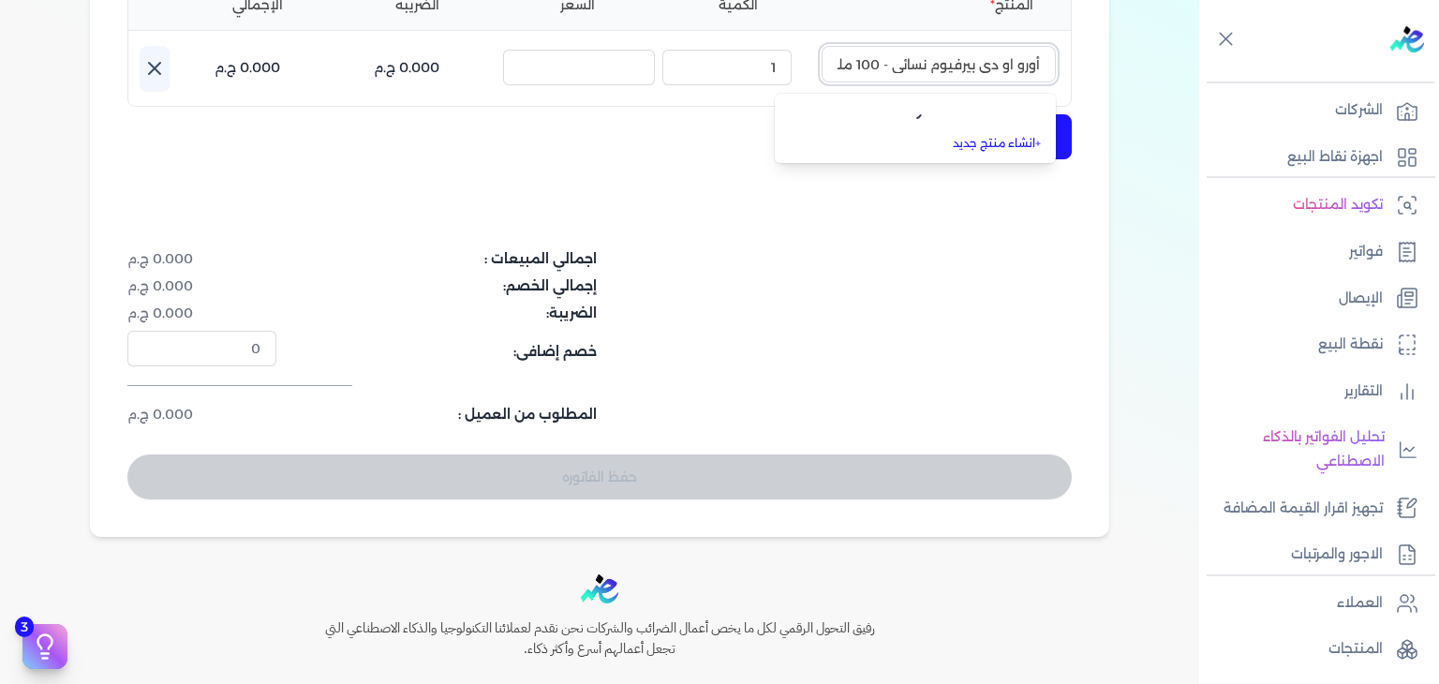
scroll to position [0, -12]
type input "أورو او دي بيرفيوم نسائي - 100 مللي"
click at [1008, 151] on link "+ انشاء منتج جديد" at bounding box center [926, 145] width 229 height 17
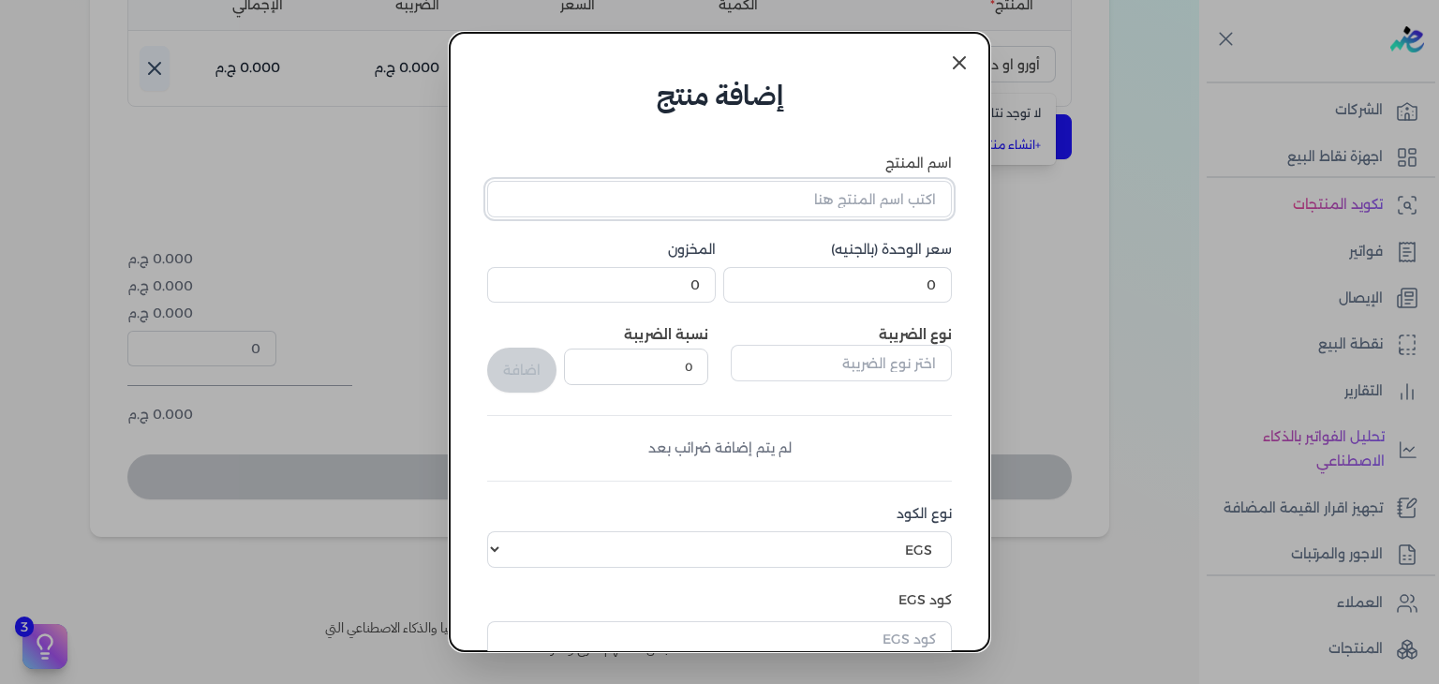
click at [884, 199] on input "اسم المنتج" at bounding box center [719, 199] width 465 height 36
paste input "أورو او دي بيرفيوم نسائي - 100 مللي"
type input "أورو او دي بيرفيوم نسائي - 100 مللي"
click at [916, 283] on input "0" at bounding box center [837, 285] width 229 height 36
paste input "448.5"
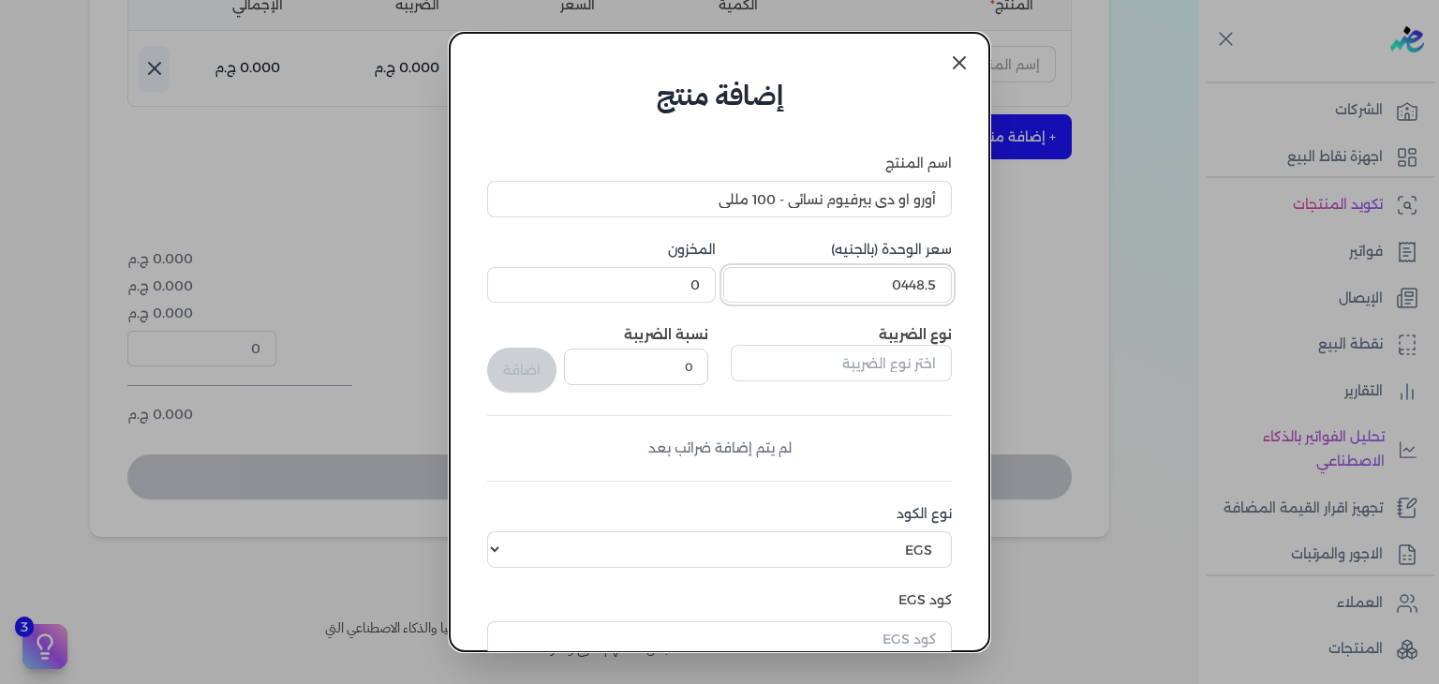
paste input "number"
type input "448.5"
click at [696, 292] on input "0" at bounding box center [601, 285] width 229 height 36
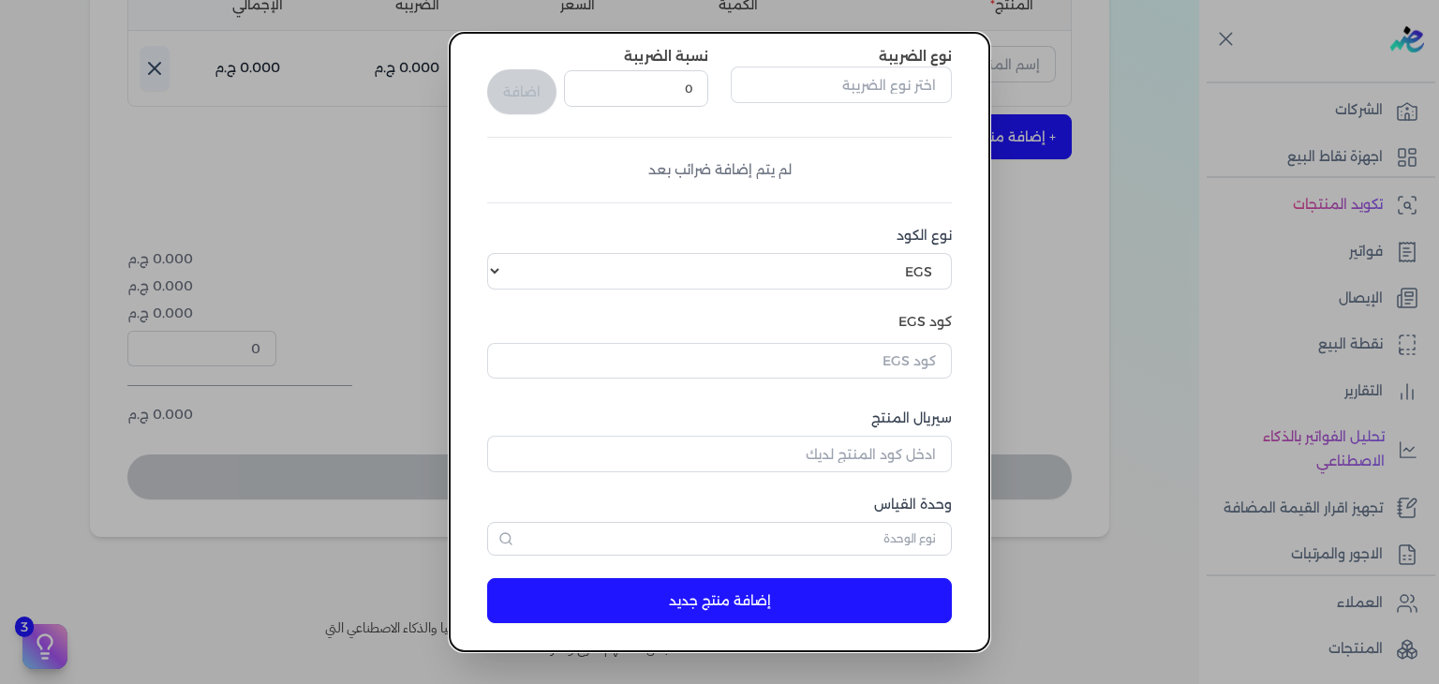
scroll to position [281, 0]
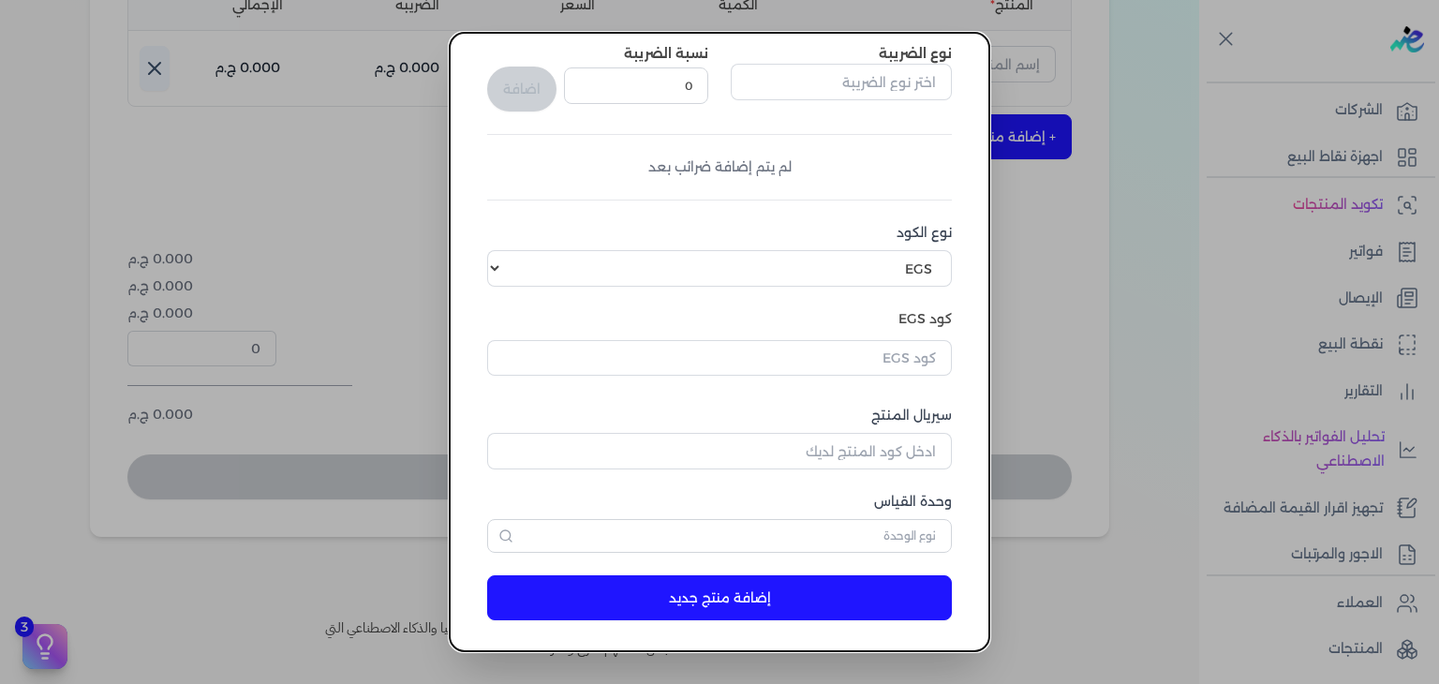
type input "6"
click at [882, 368] on input "text" at bounding box center [719, 358] width 465 height 36
paste input "EG-772691185-EPCF-P-EDP-W-100-11"
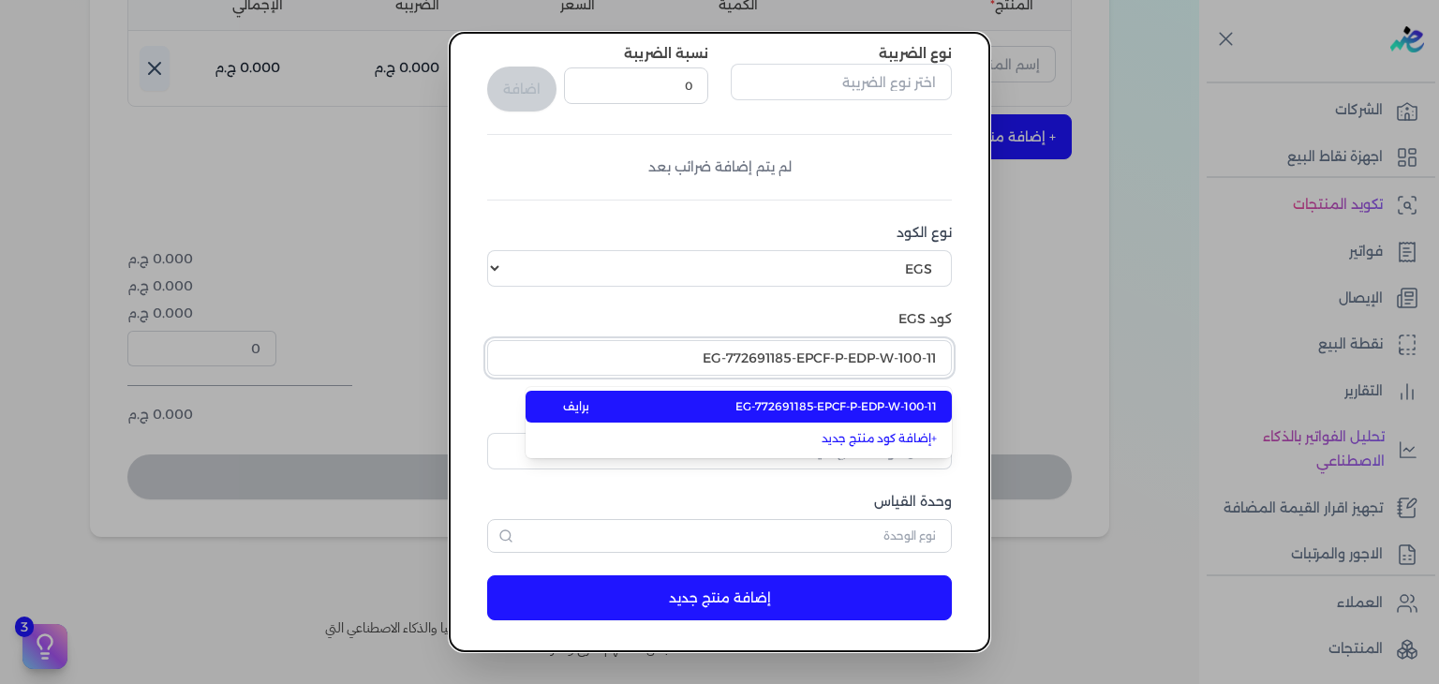
type input "EG-772691185-EPCF-P-EDP-W-100-11"
click at [887, 404] on span "EG-772691185-EPCF-P-EDP-W-100-11" at bounding box center [835, 406] width 201 height 17
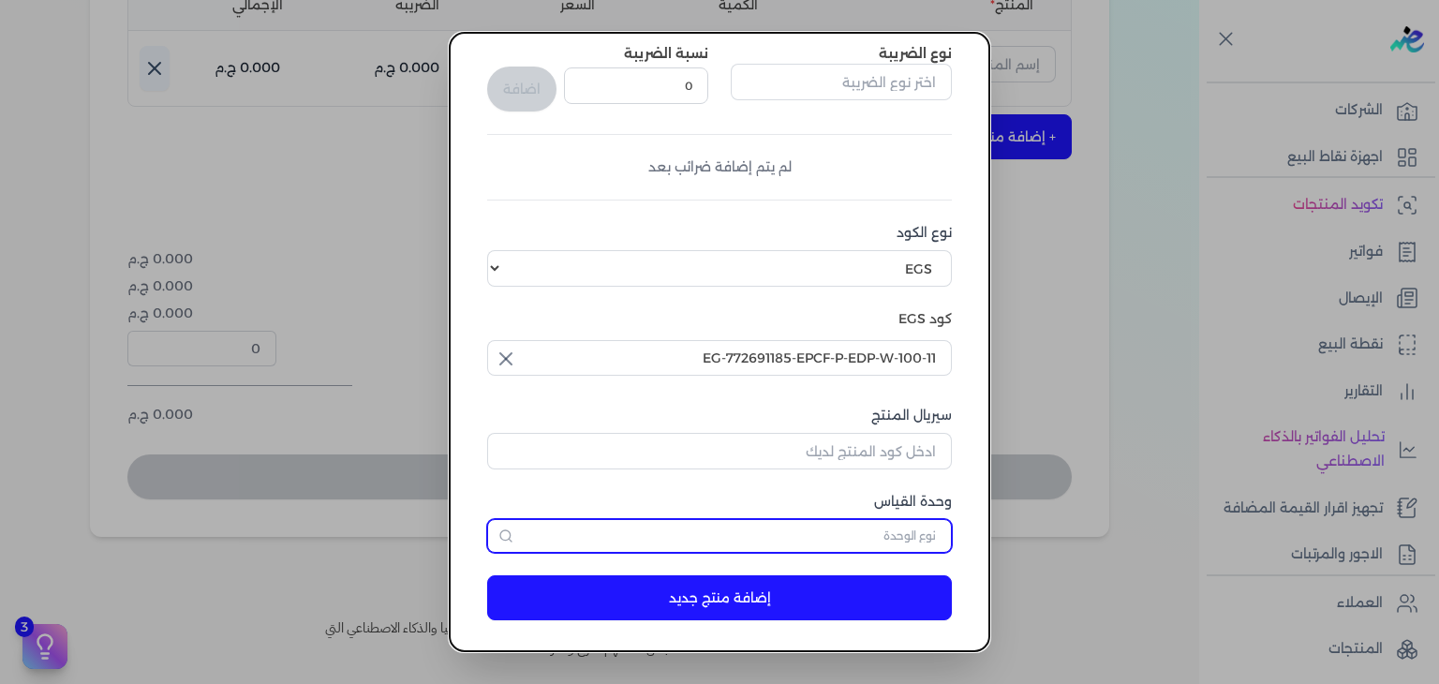
click at [896, 533] on input "text" at bounding box center [719, 536] width 465 height 34
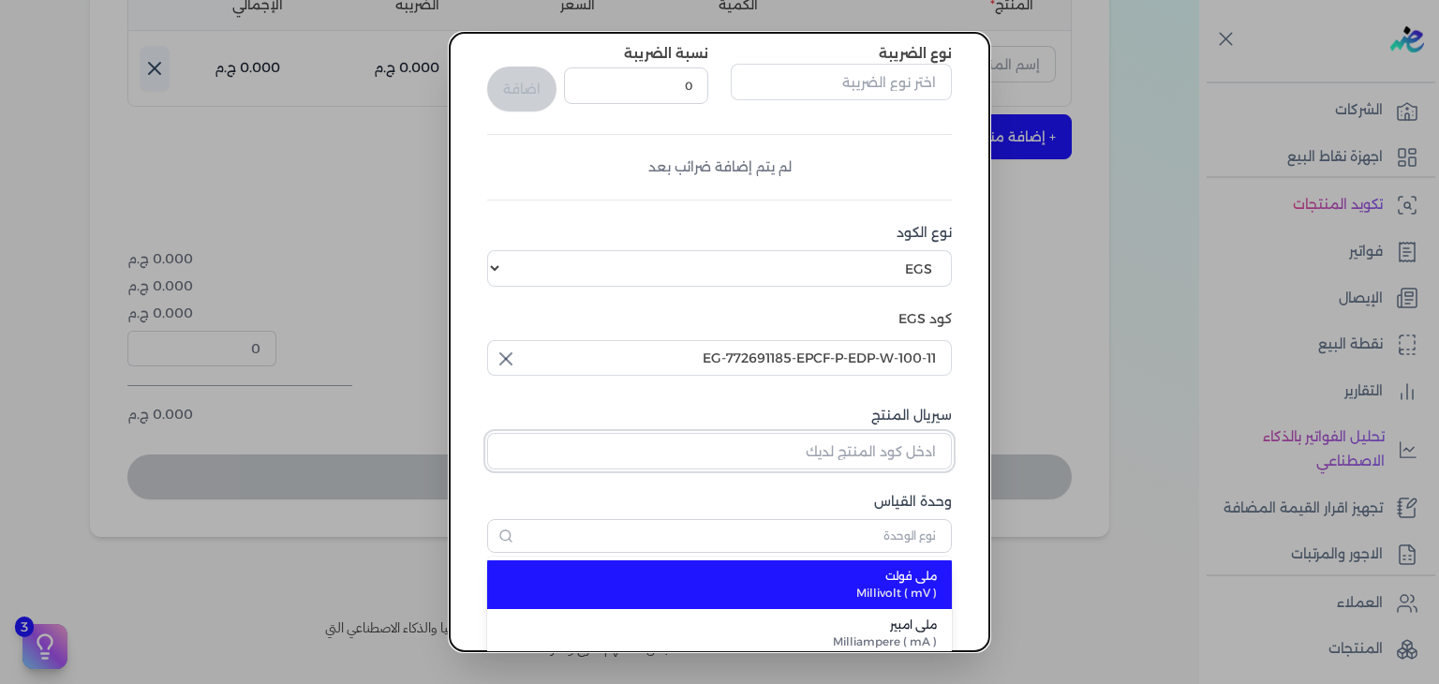
click at [909, 450] on input "سيريال المنتج" at bounding box center [719, 451] width 465 height 36
type input "ملي فولت"
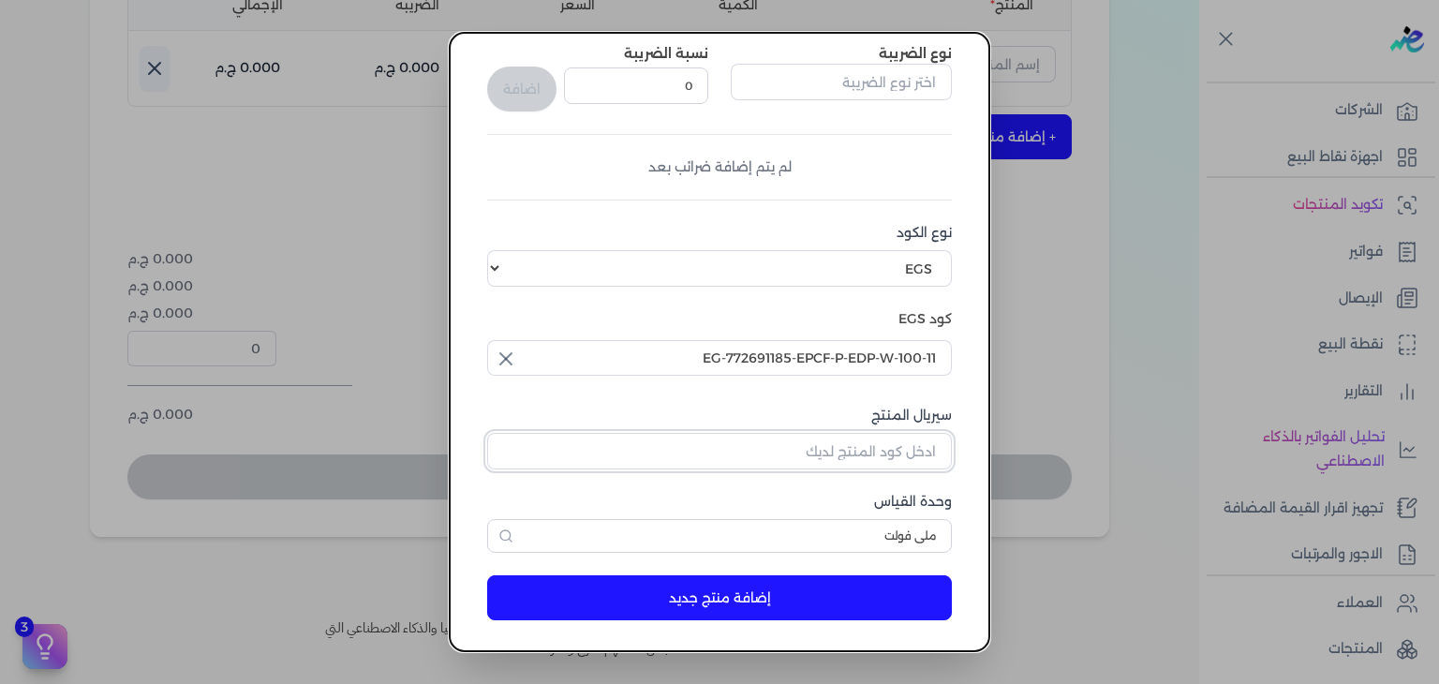
paste input "ZBA41AF5D33860BB3BE24Z-1"
type input "ZBA41AF5D33860BB3BE24Z-1"
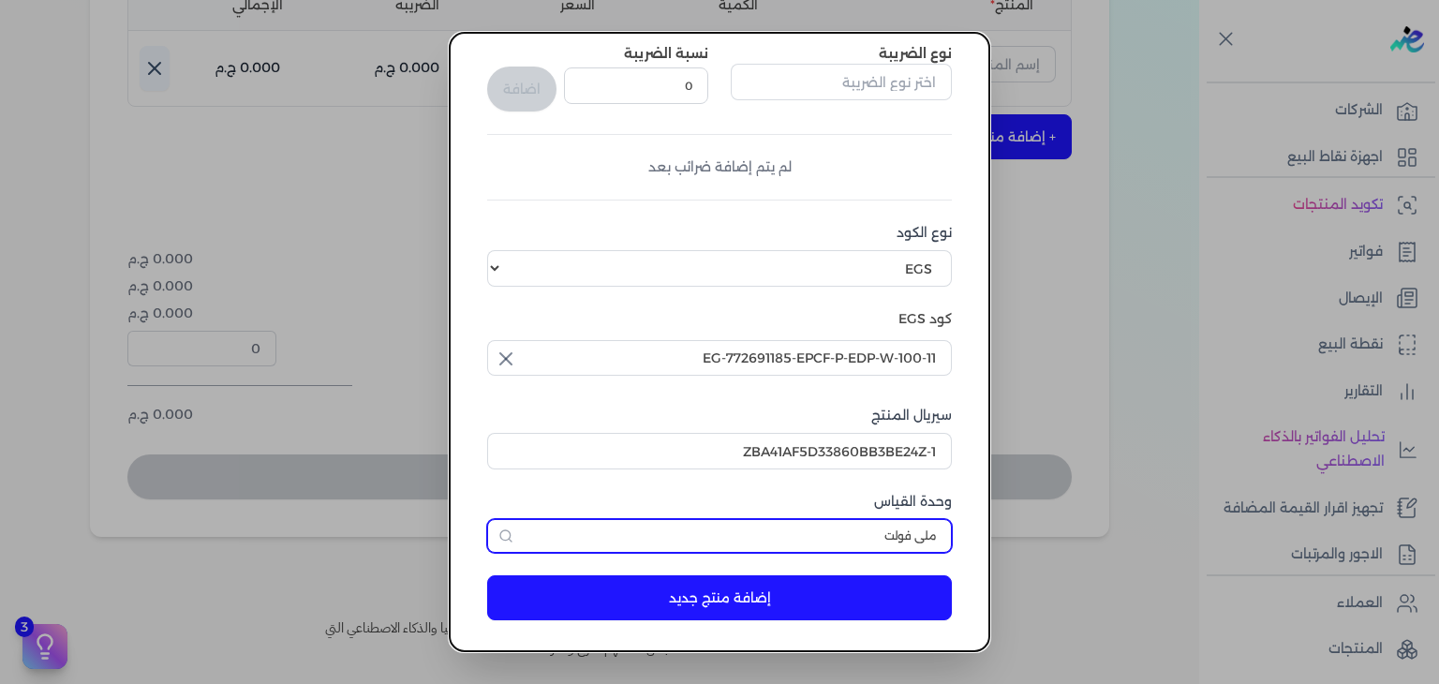
click at [884, 531] on input "ملي فولت" at bounding box center [719, 536] width 465 height 34
type input "وحدة نشاط"
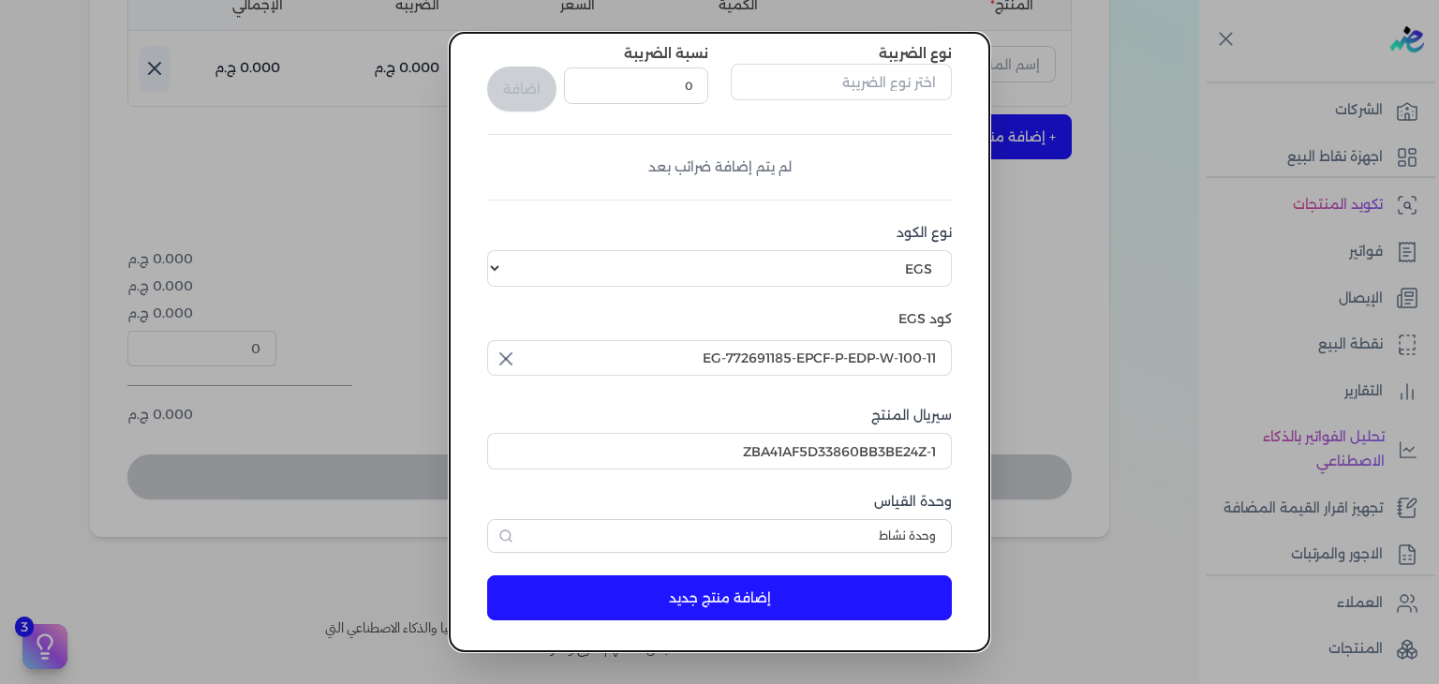
click at [850, 588] on button "إضافة منتج جديد" at bounding box center [719, 597] width 465 height 45
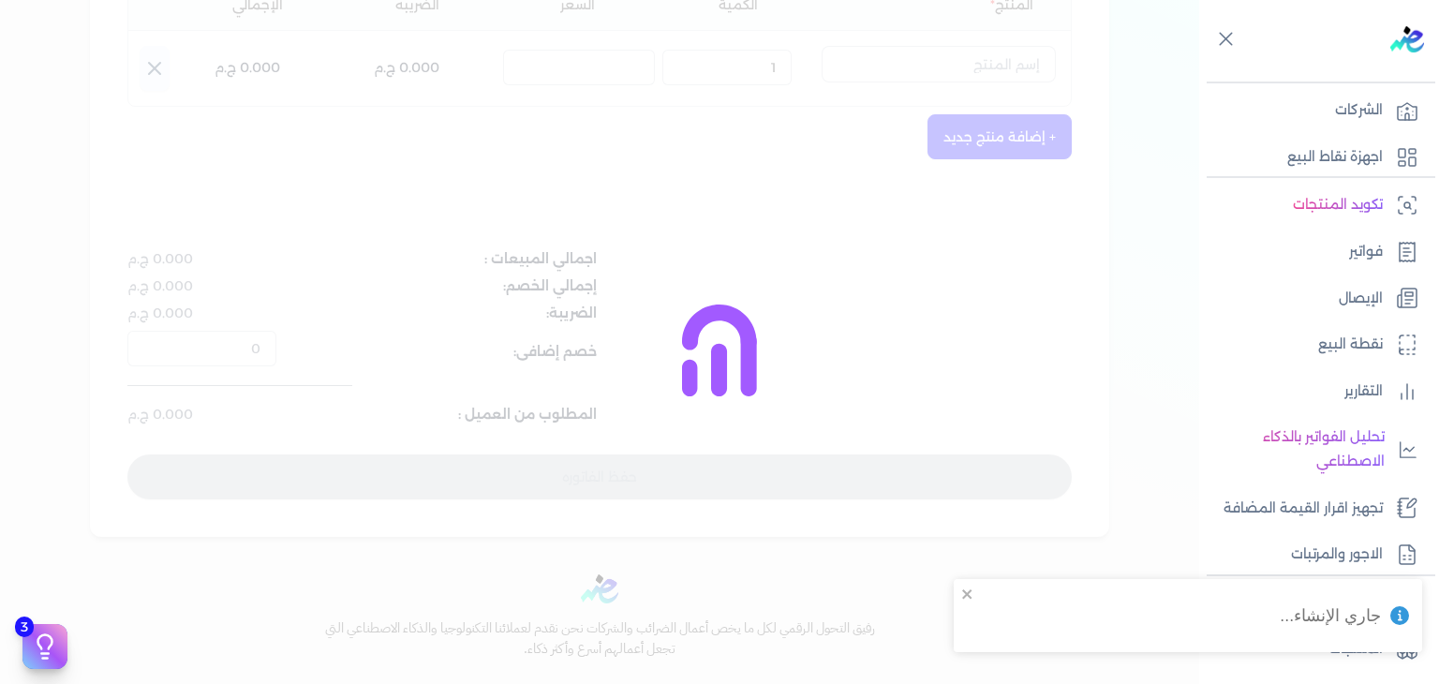
select select "EGS"
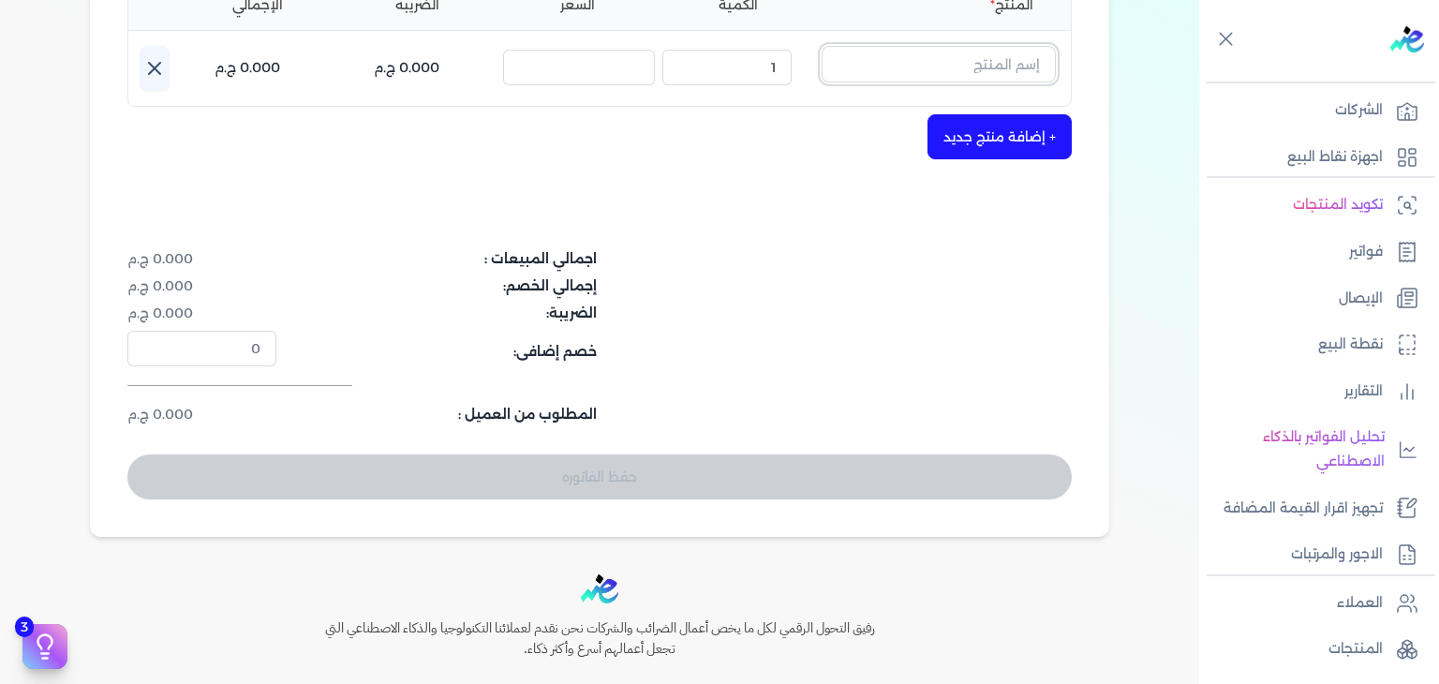
click at [1020, 61] on input "text" at bounding box center [938, 64] width 234 height 36
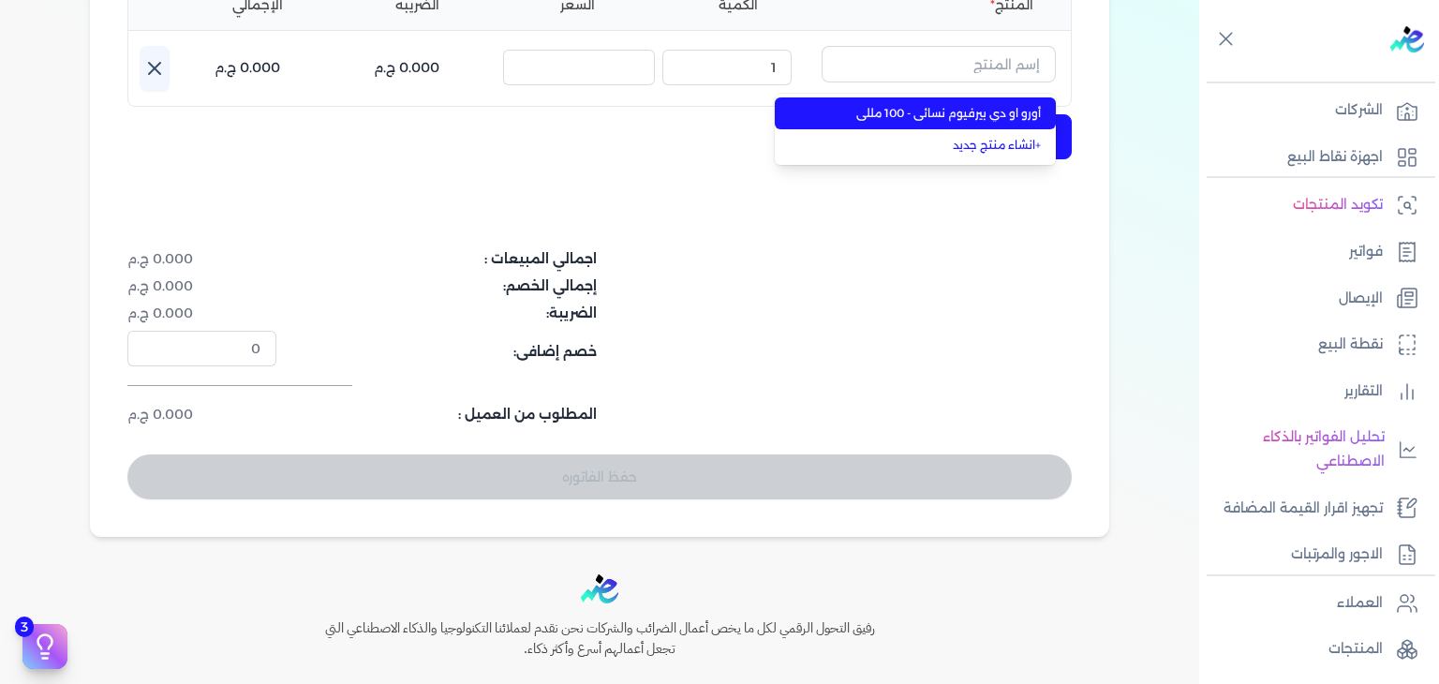
click at [1012, 115] on span "أورو او دي بيرفيوم نسائي - 100 مللي" at bounding box center [926, 113] width 229 height 17
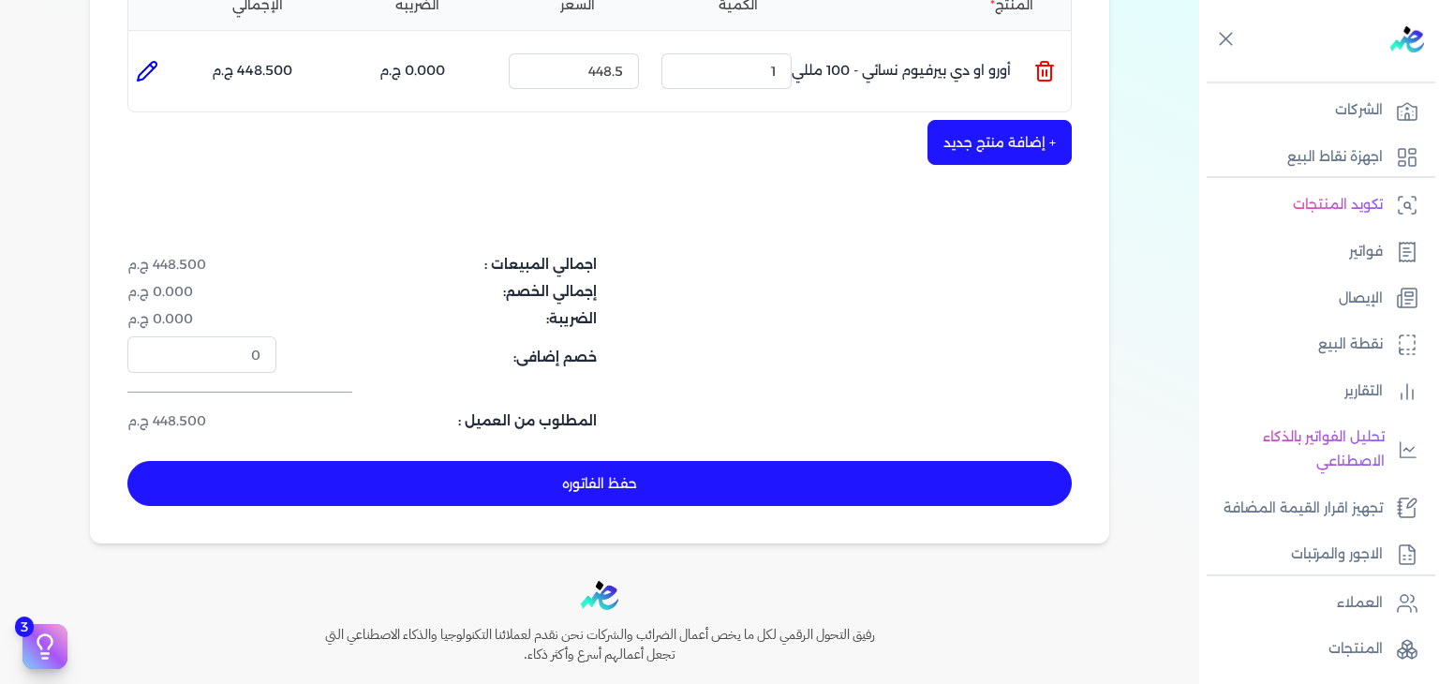
drag, startPoint x: 753, startPoint y: 488, endPoint x: 796, endPoint y: 495, distance: 43.6
click at [753, 488] on button "حفظ الفاتوره" at bounding box center [599, 483] width 944 height 45
type input "2025-08-26"
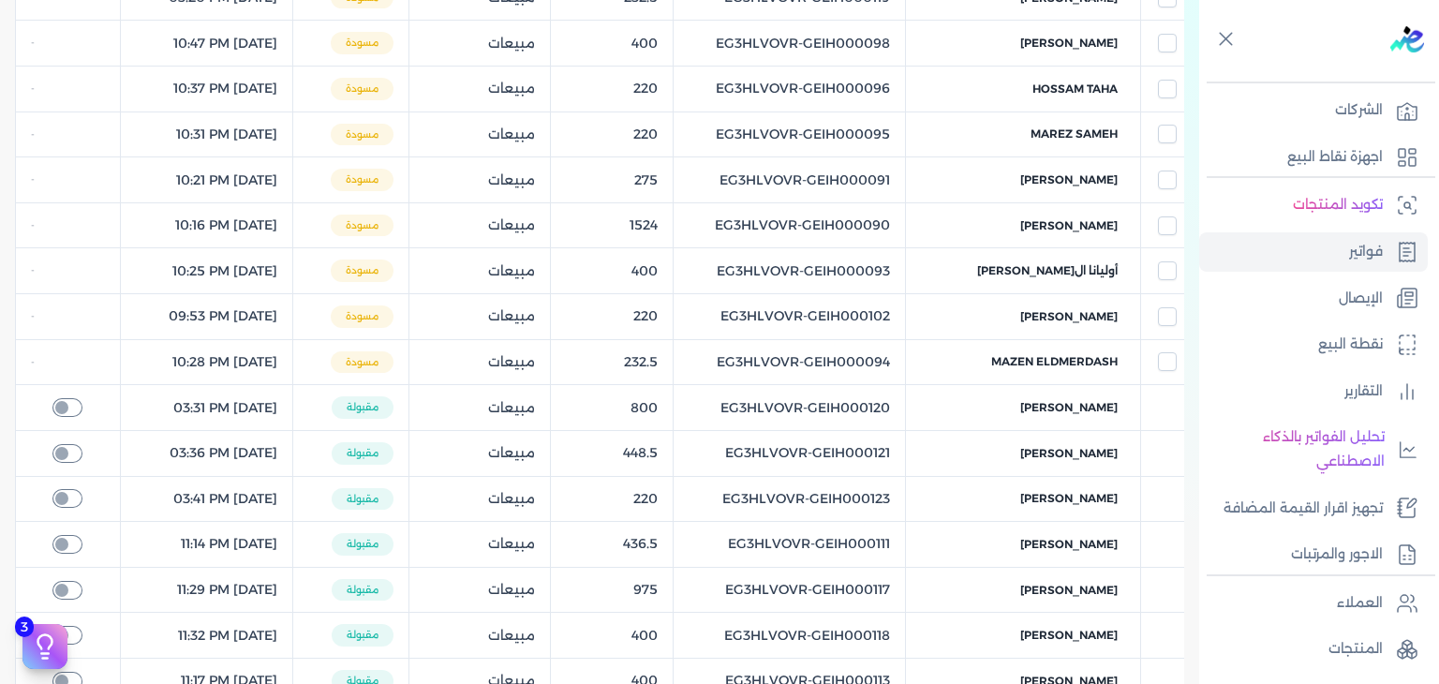
scroll to position [75, 0]
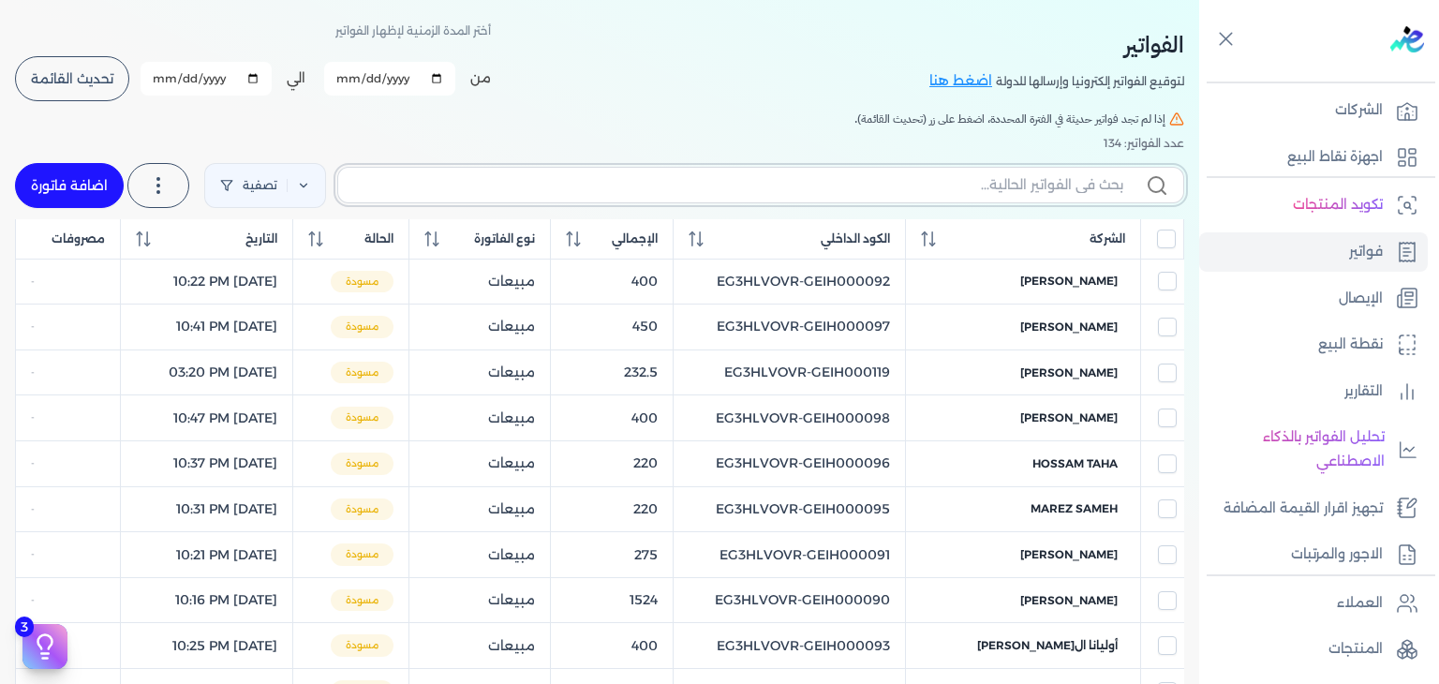
click at [974, 188] on input "text" at bounding box center [738, 185] width 770 height 20
paste input "EG3HLVOVR-GEIH000122"
type input "EG3HLVOVR-GEIH000122"
checkbox input "false"
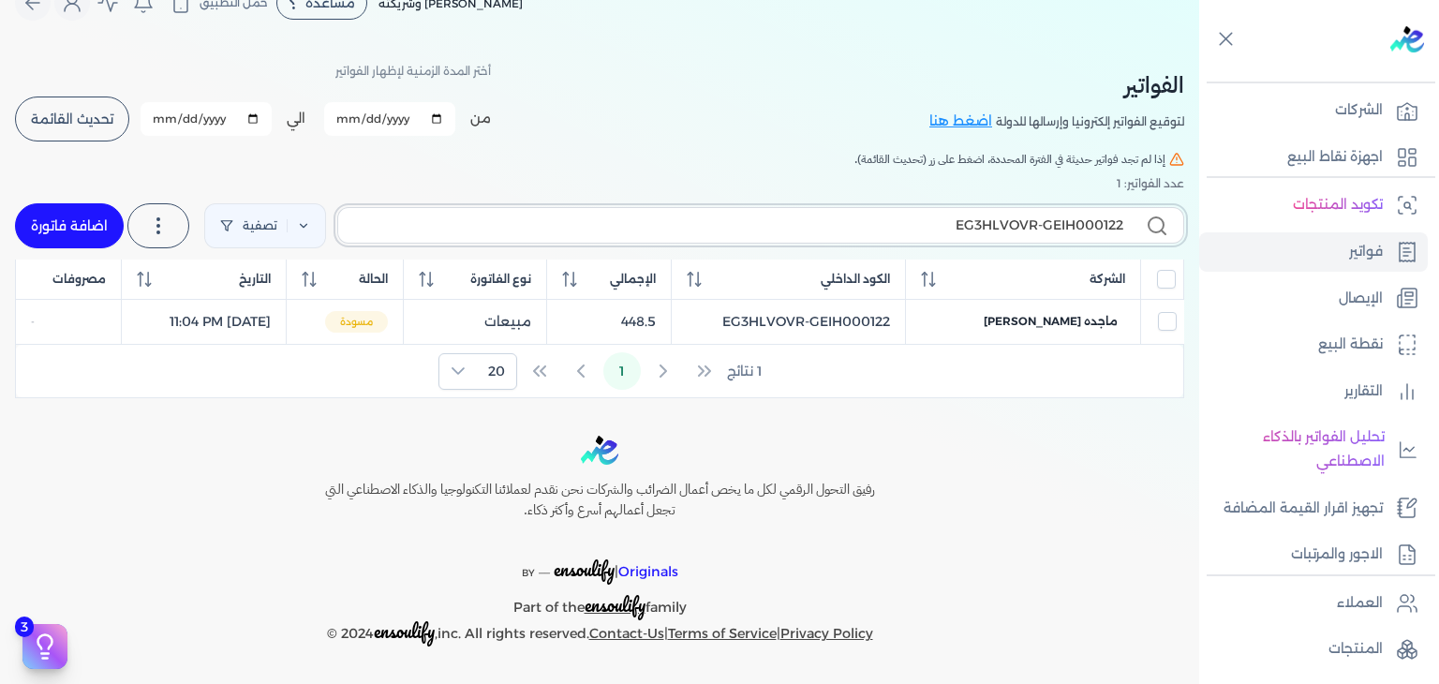
scroll to position [32, 0]
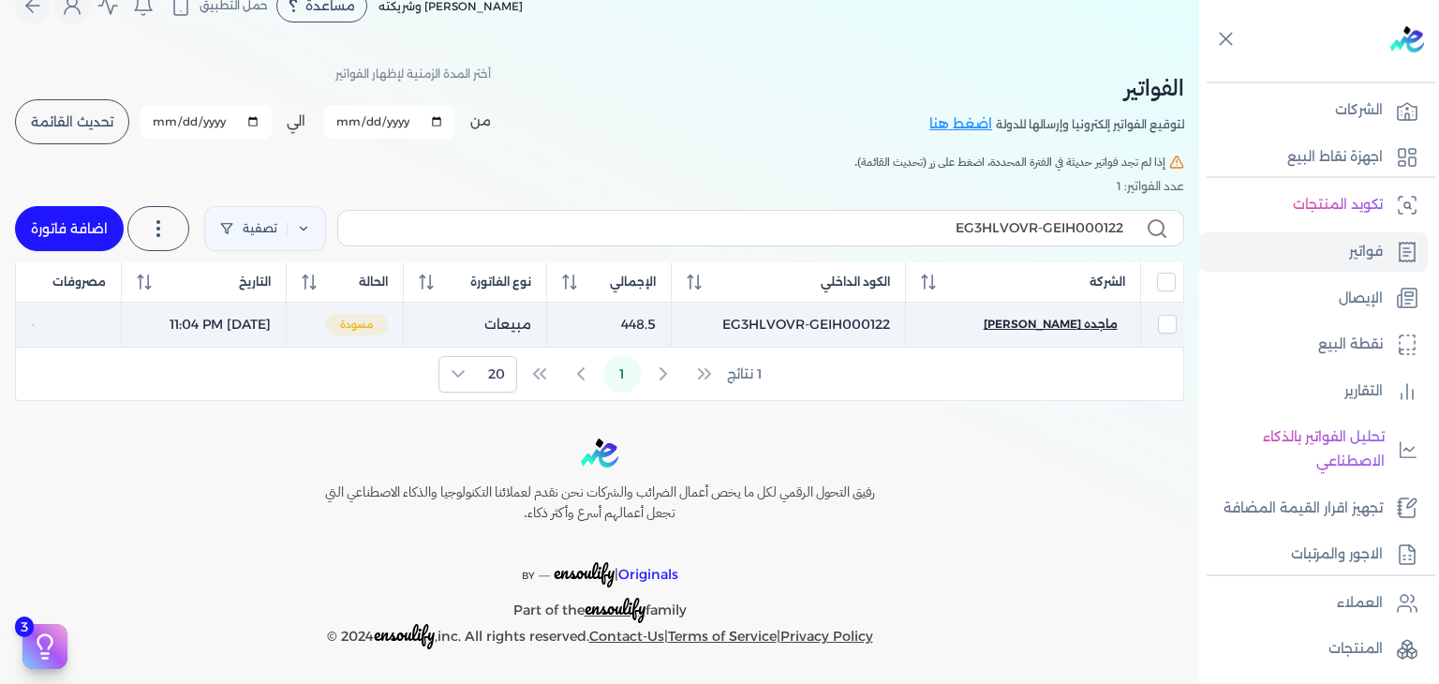
click at [1109, 327] on span "ماجده محمود كيرو" at bounding box center [1050, 324] width 134 height 17
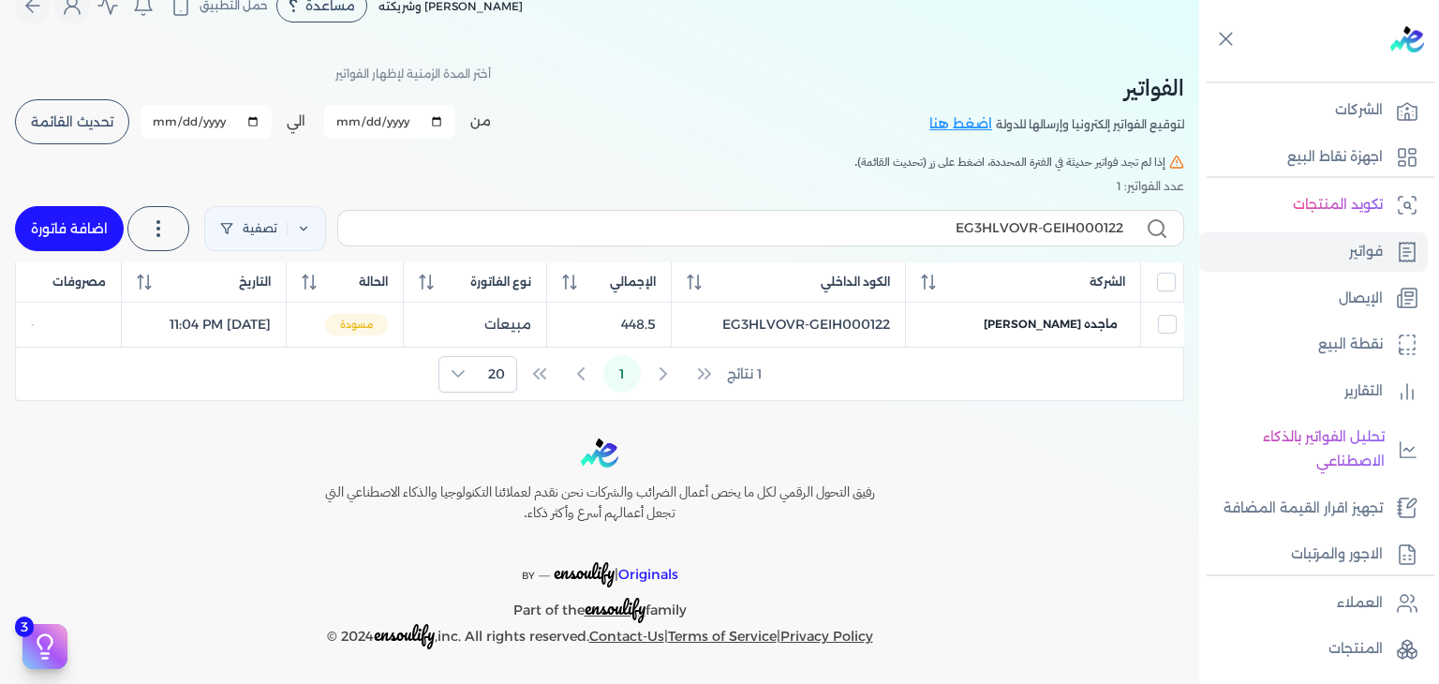
select select "EGP"
select select "B"
select select "EGS"
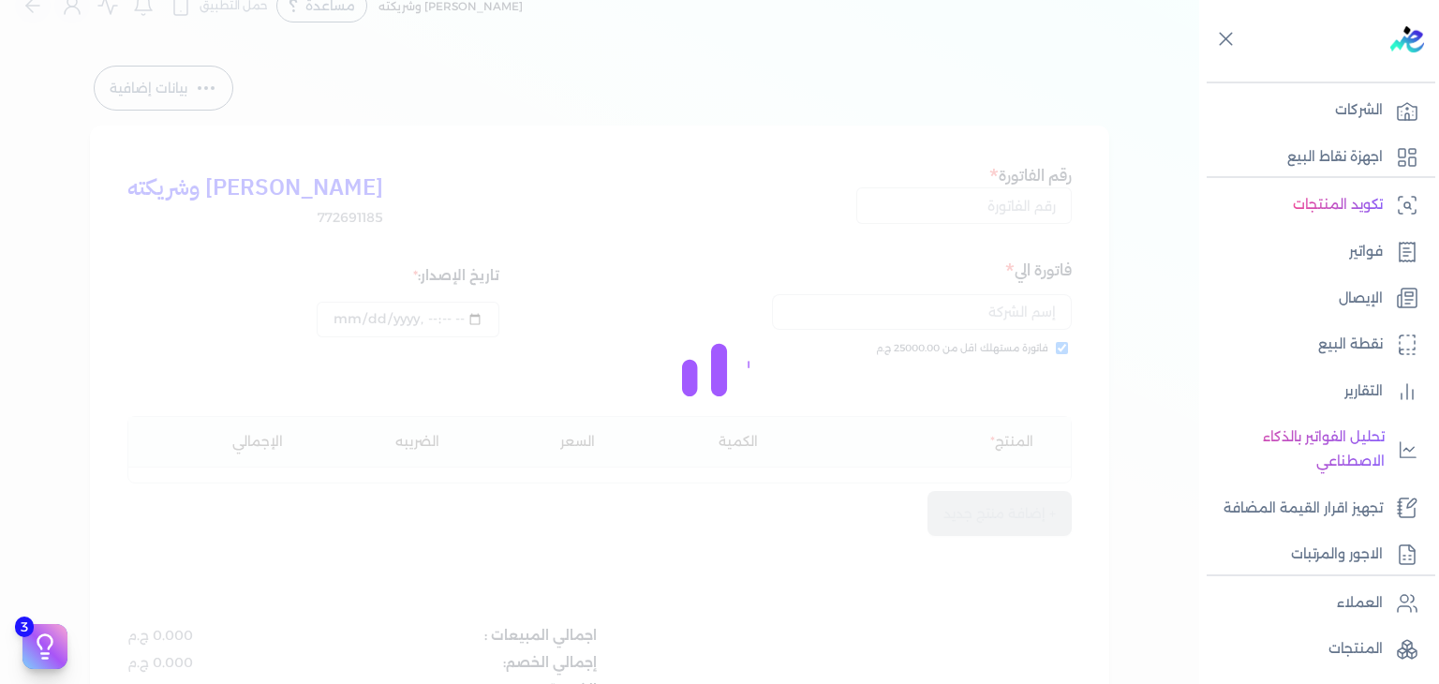
type input "EG3HLVOVR-GEIH000122"
checkbox input "true"
type input "2025-08-26T23:04:13"
type input "2025-08-26"
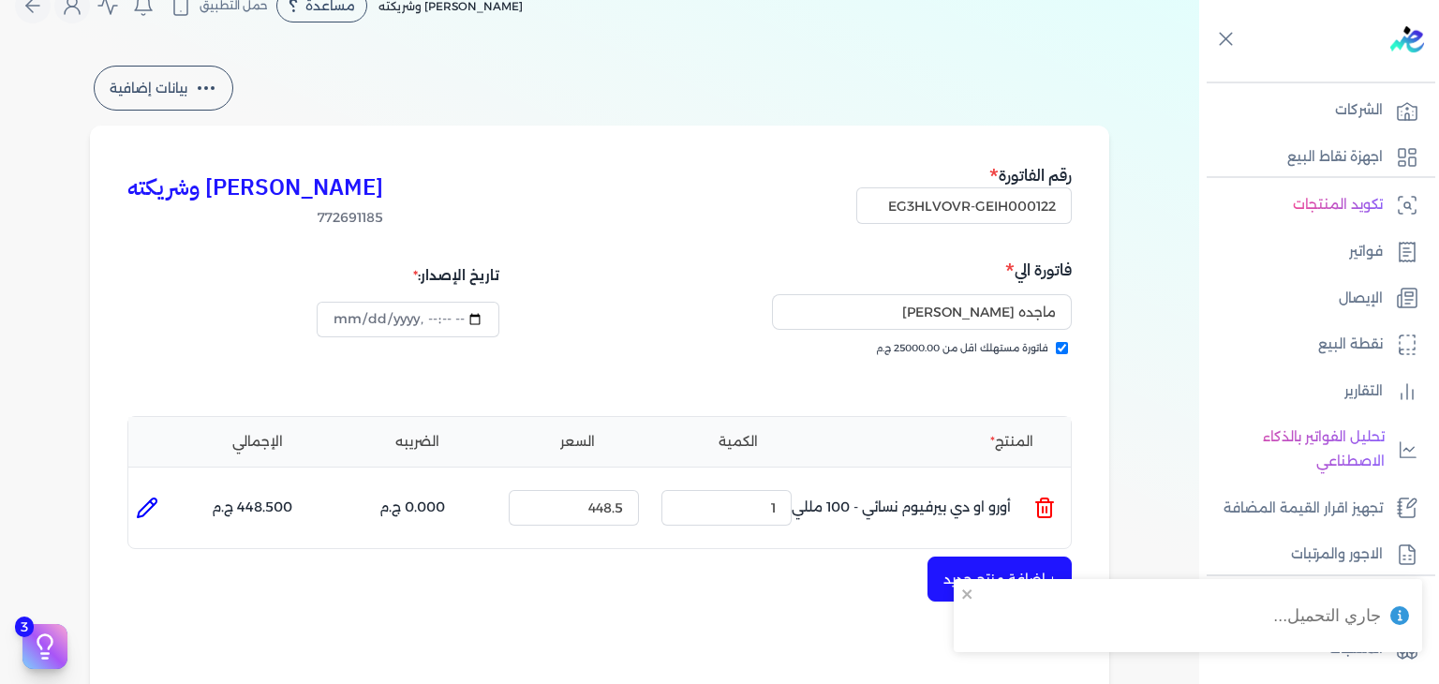
scroll to position [611, 0]
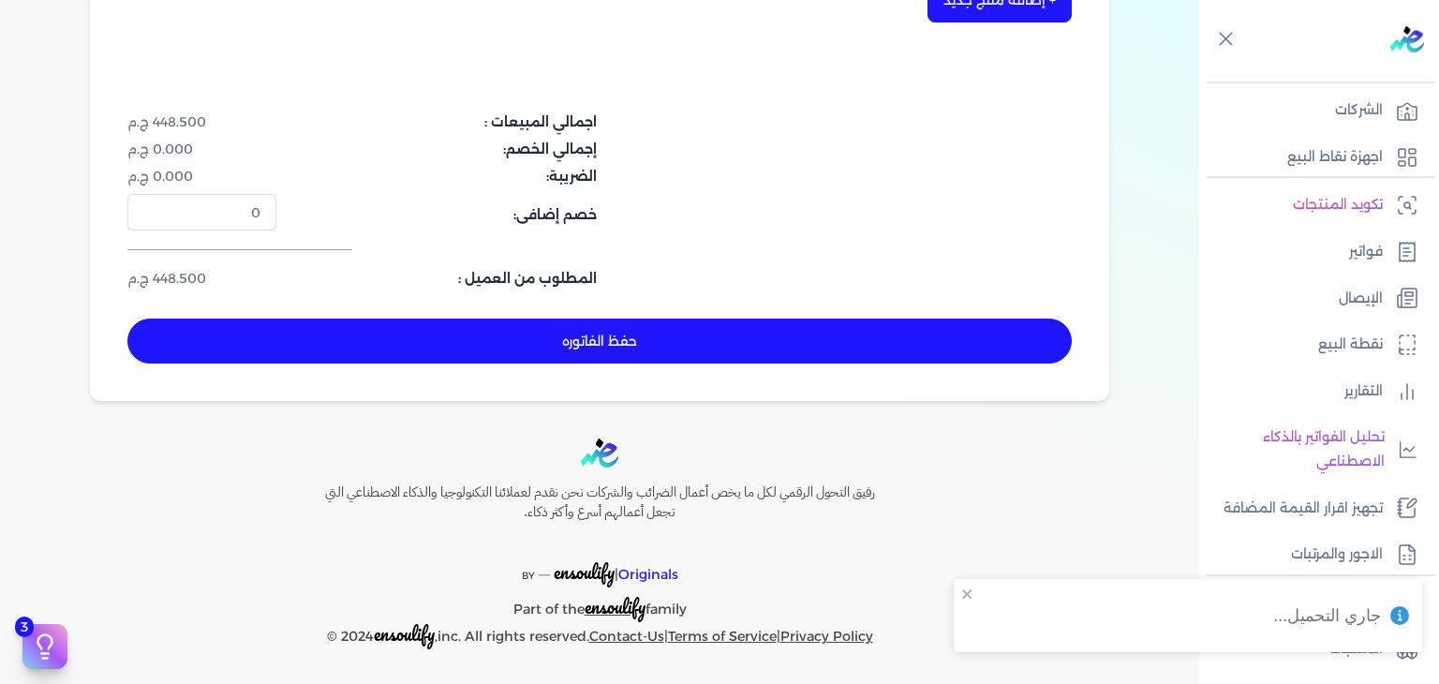
click at [637, 349] on button "حفظ الفاتوره" at bounding box center [599, 340] width 944 height 45
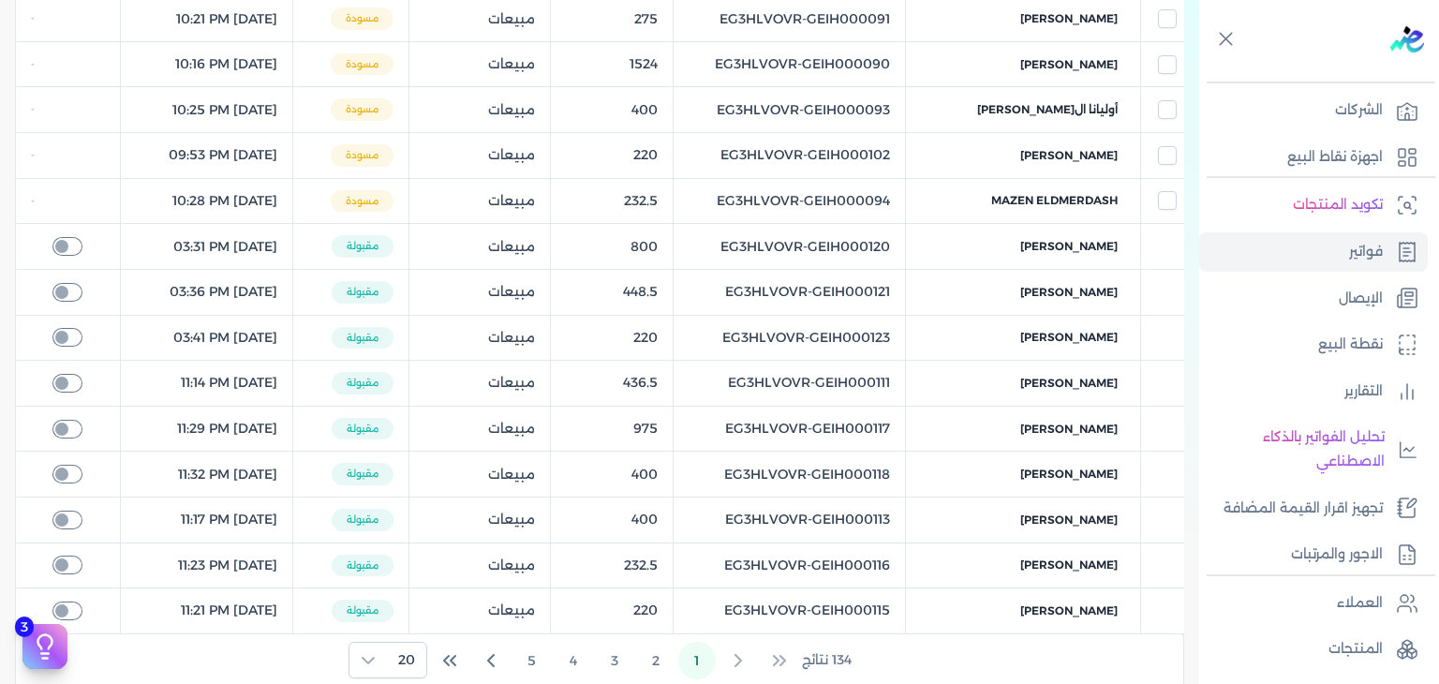
scroll to position [592, 0]
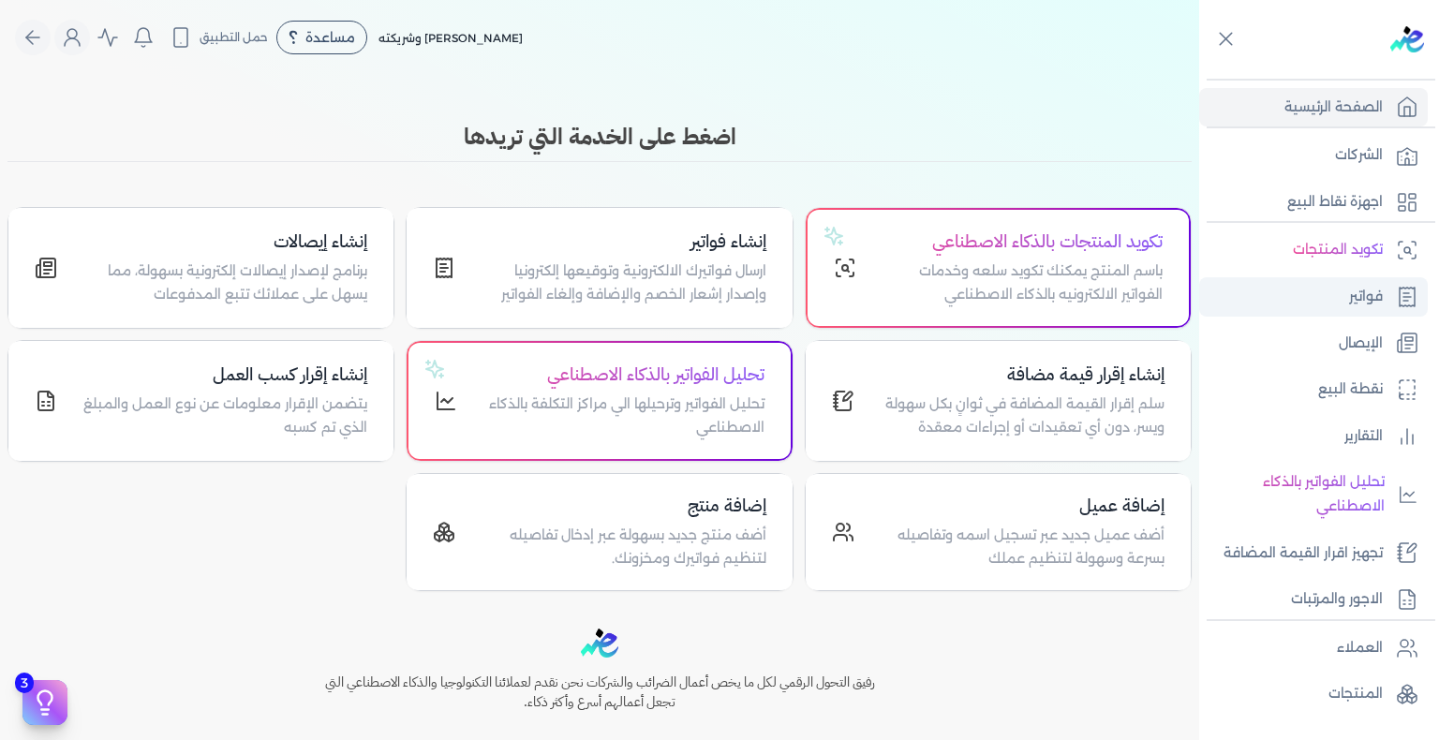
click at [1302, 305] on link "فواتير" at bounding box center [1313, 296] width 229 height 39
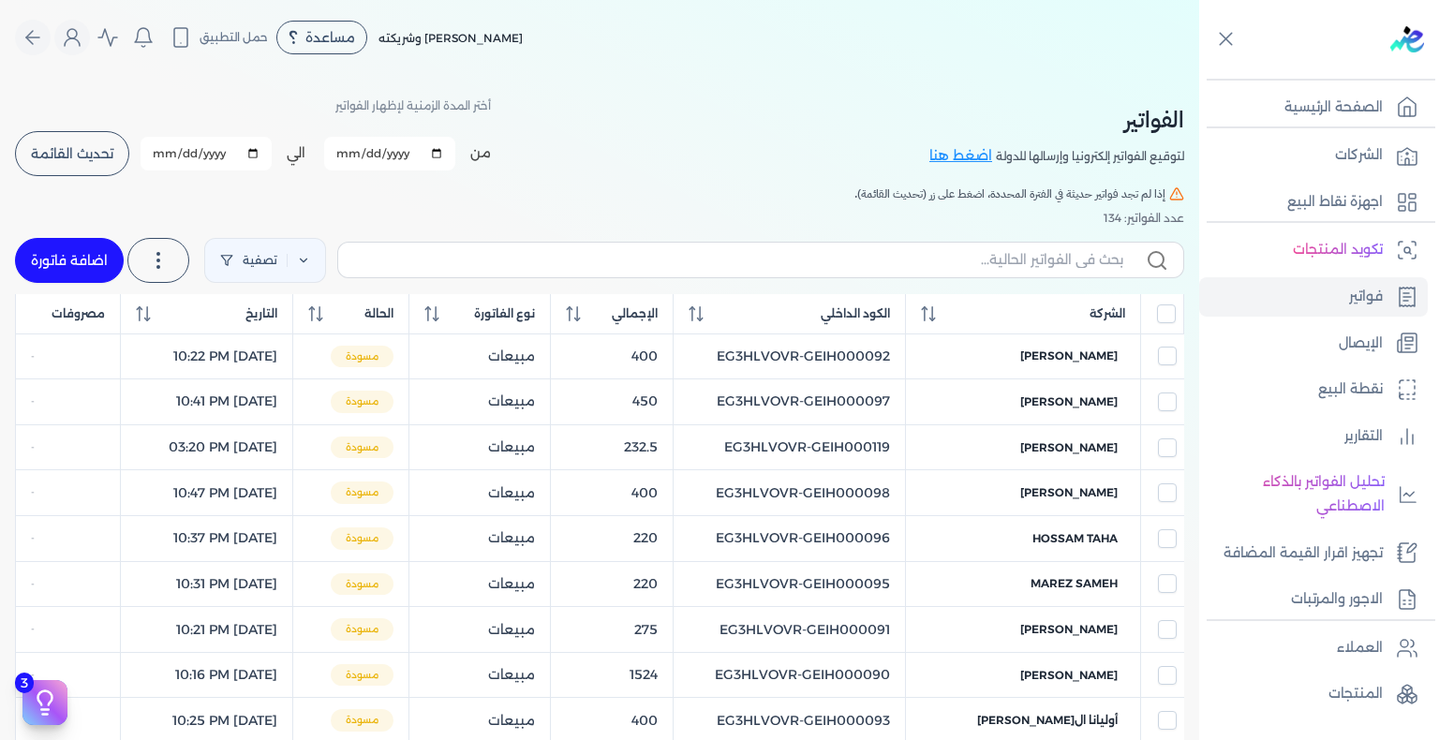
click at [79, 159] on span "تحديث القائمة" at bounding box center [72, 153] width 82 height 13
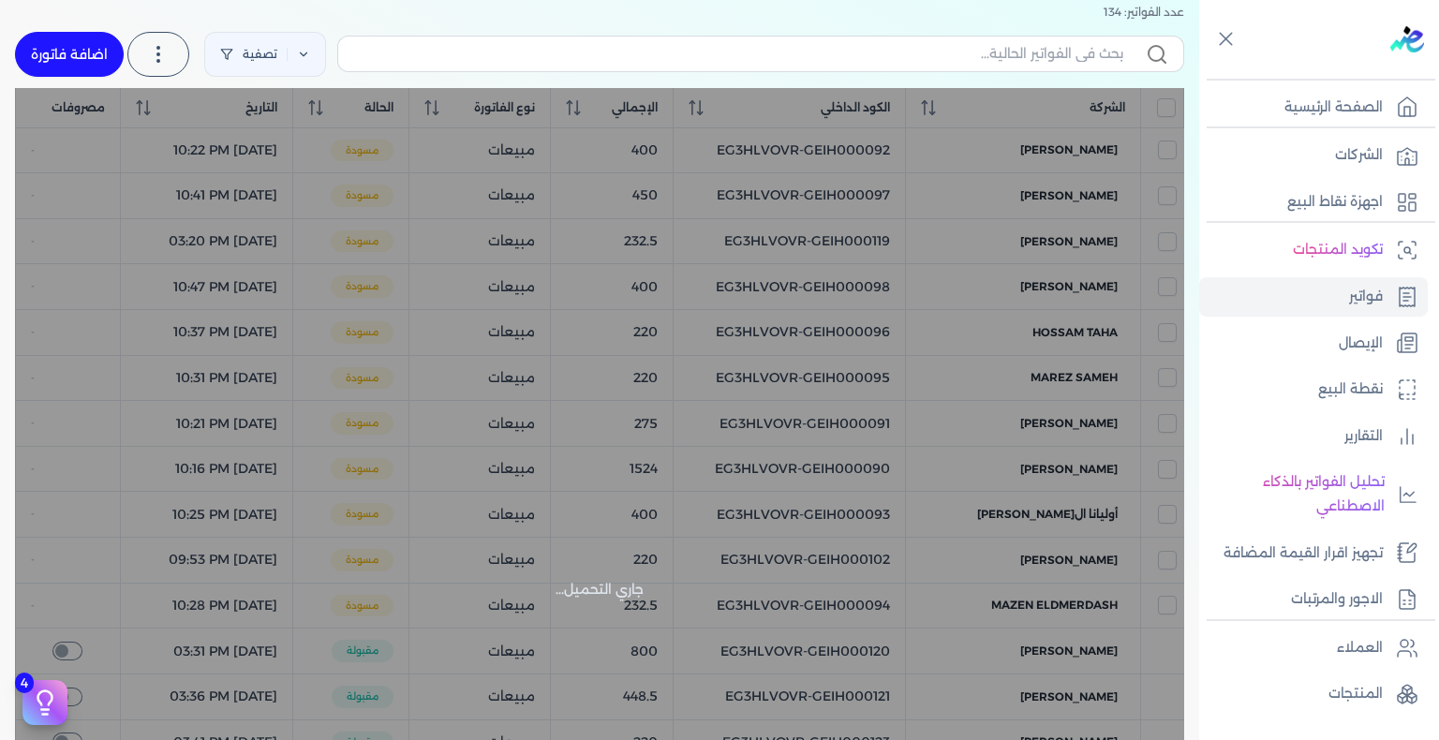
scroll to position [375, 0]
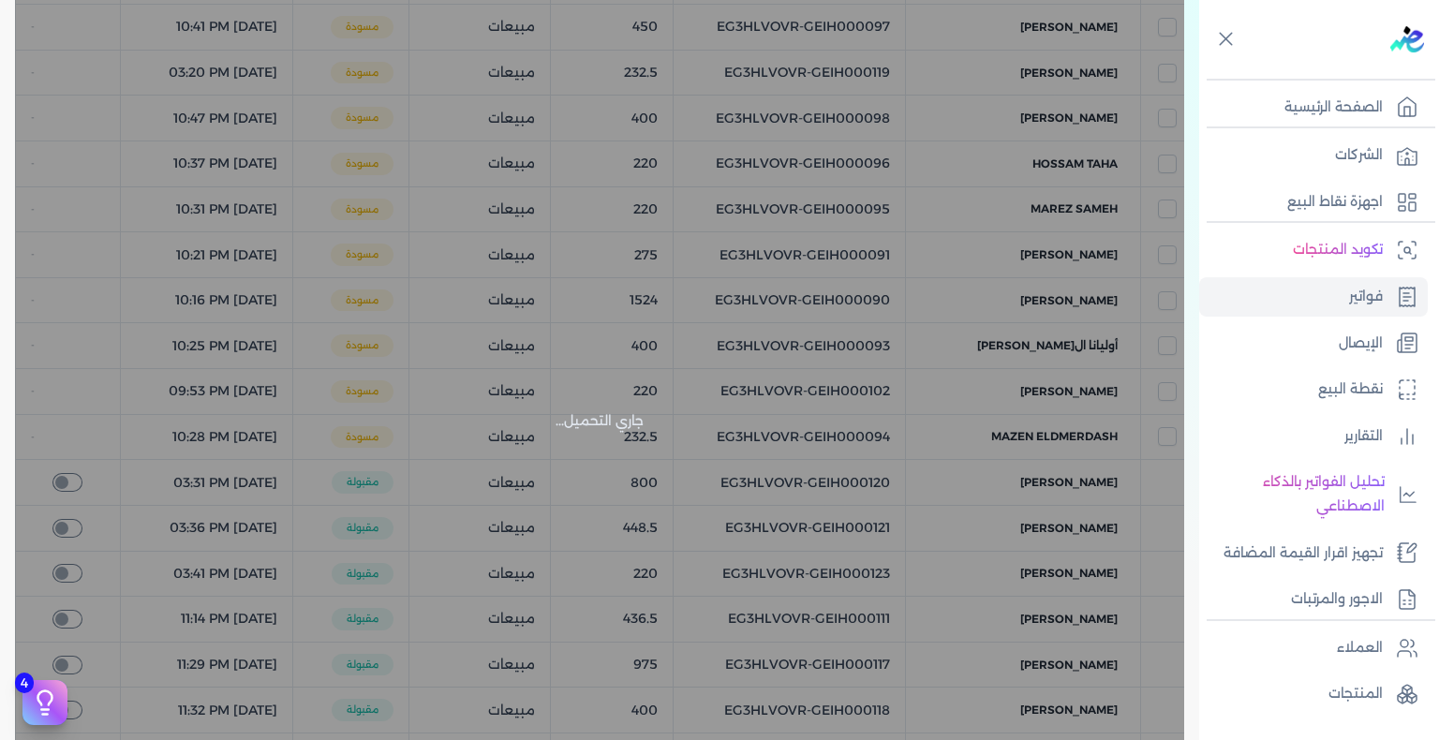
checkbox input "false"
